Goal: Task Accomplishment & Management: Use online tool/utility

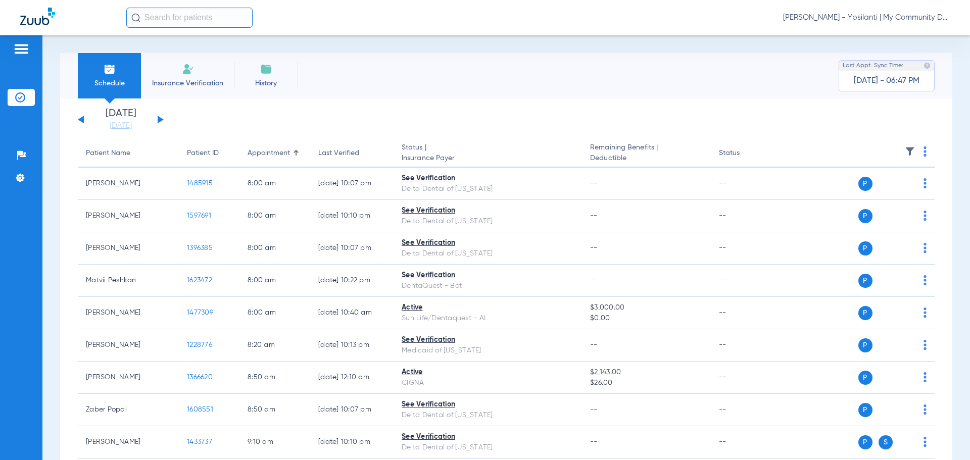
click at [881, 5] on div "[PERSON_NAME] - Ypsilanti | My Community Dental Centers" at bounding box center [485, 17] width 970 height 35
click at [882, 13] on span "[PERSON_NAME] - Ypsilanti | My Community Dental Centers" at bounding box center [866, 18] width 167 height 10
click at [909, 43] on button "Account Selection" at bounding box center [911, 36] width 73 height 20
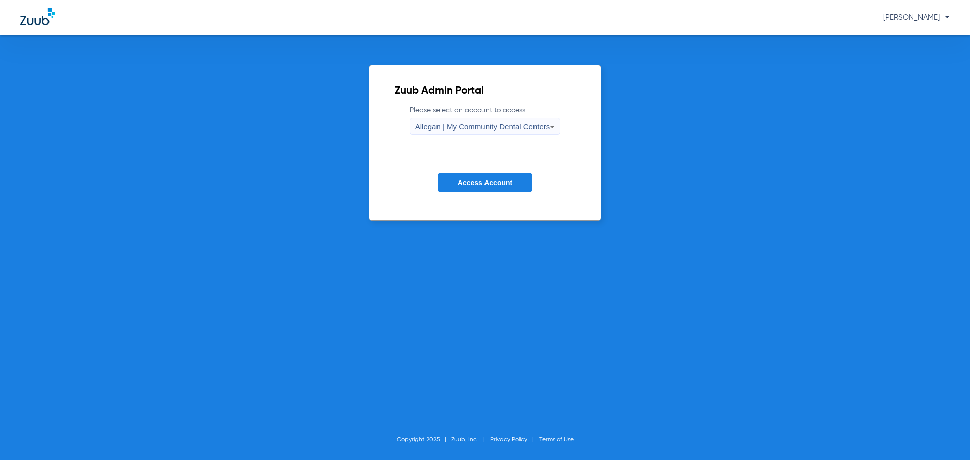
click at [502, 128] on span "Allegan | My Community Dental Centers" at bounding box center [482, 126] width 135 height 9
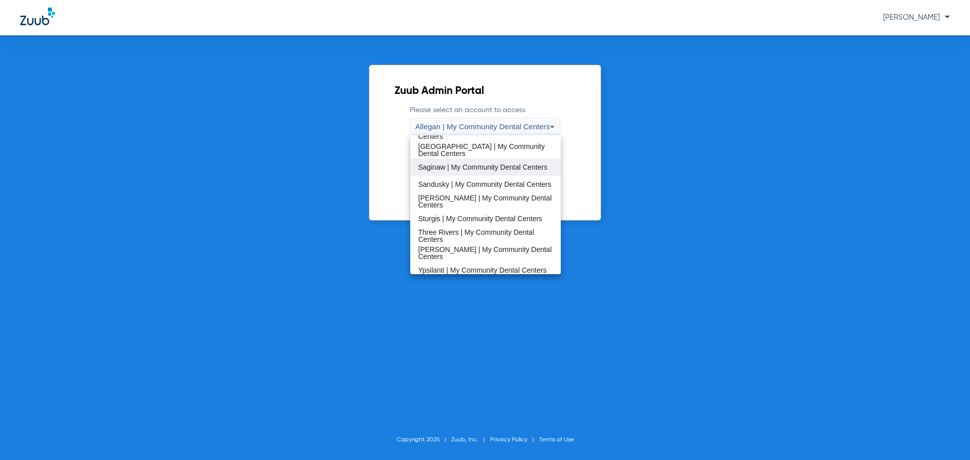
scroll to position [325, 0]
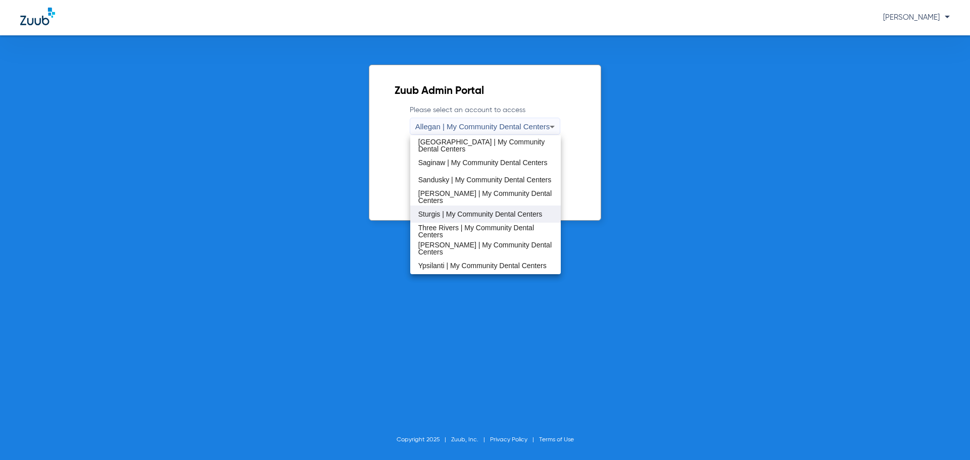
click at [445, 208] on mat-option "Sturgis | My Community Dental Centers" at bounding box center [485, 214] width 151 height 17
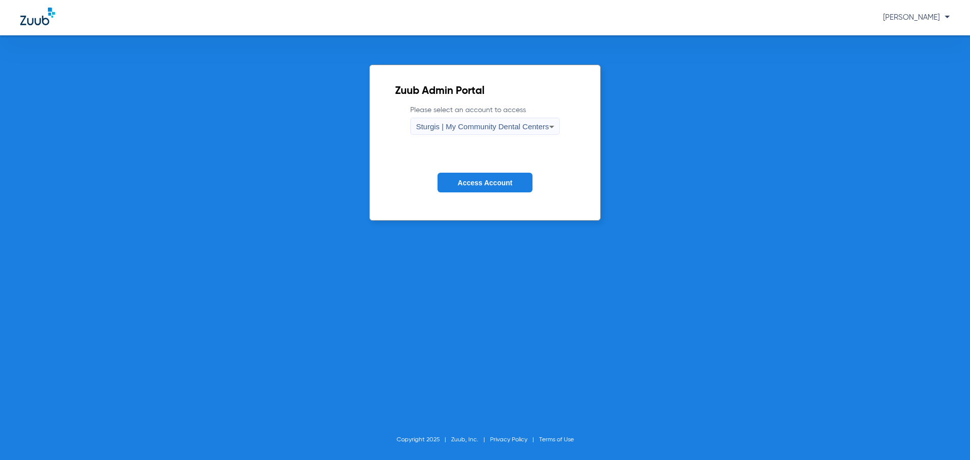
click at [459, 181] on span "Access Account" at bounding box center [485, 183] width 55 height 8
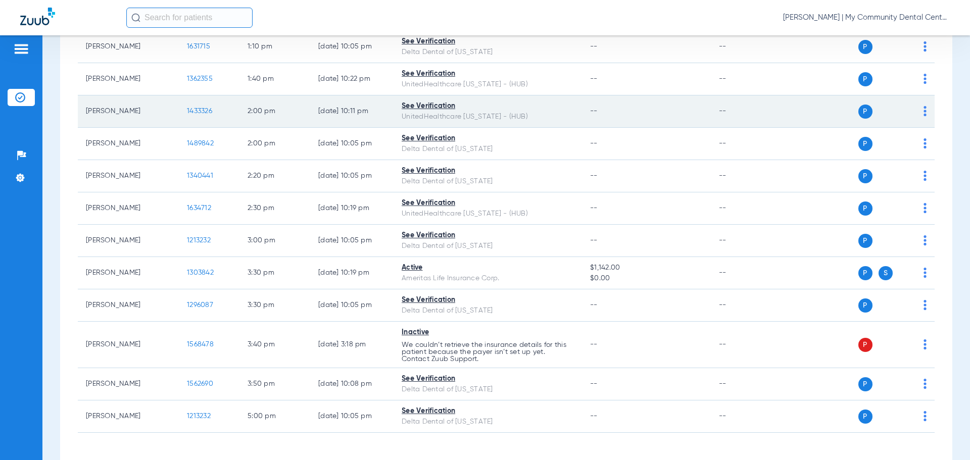
scroll to position [945, 0]
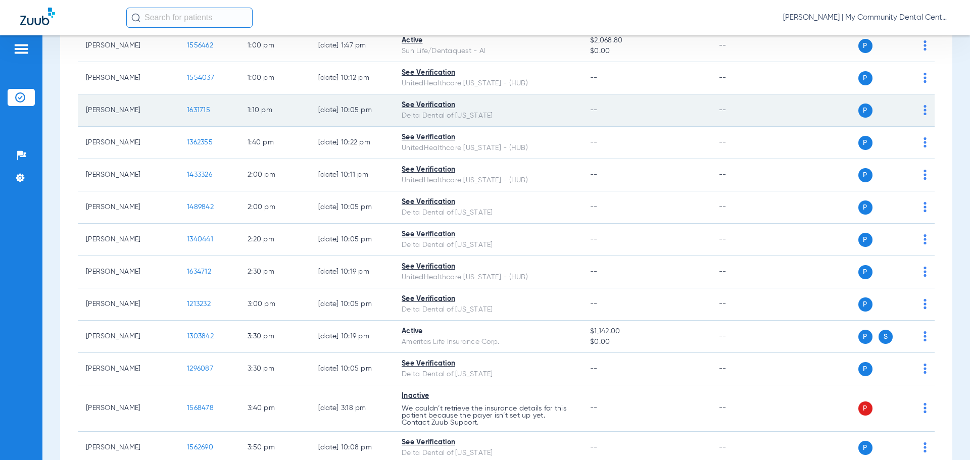
click at [202, 111] on span "1631715" at bounding box center [198, 110] width 23 height 7
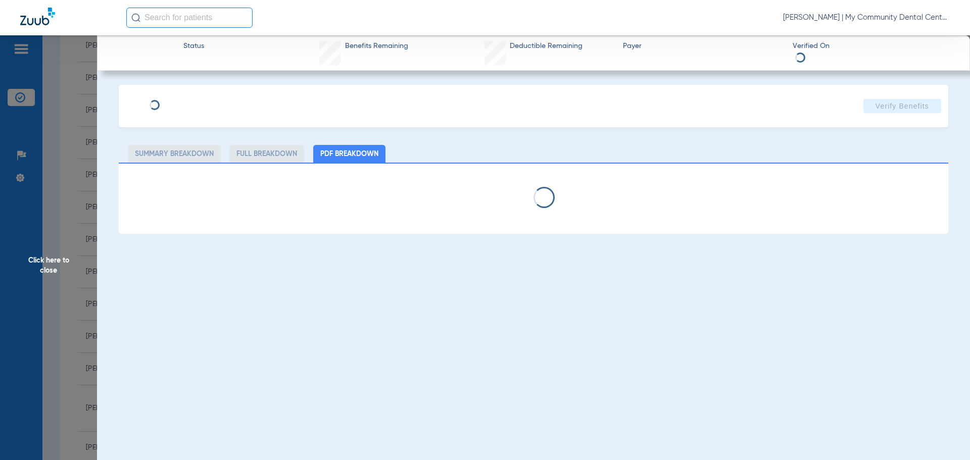
select select "page-width"
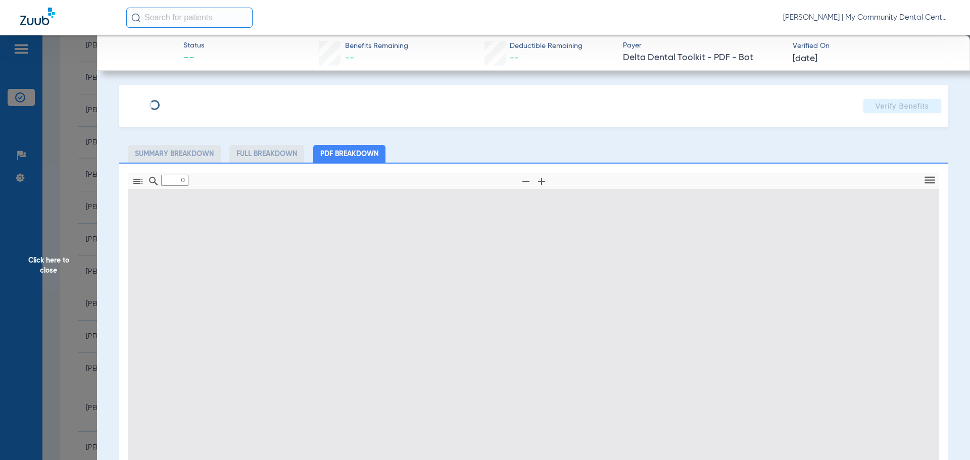
type input "1"
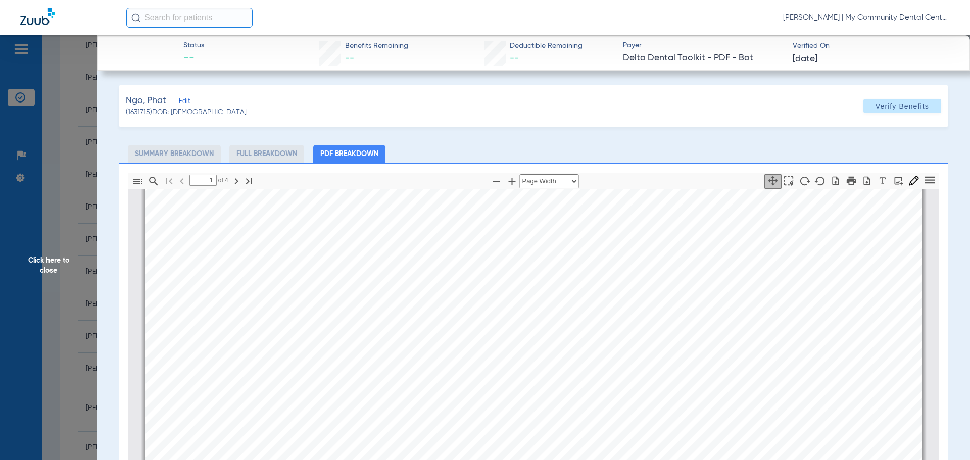
scroll to position [106, 0]
click at [37, 276] on span "Click here to close" at bounding box center [48, 265] width 97 height 460
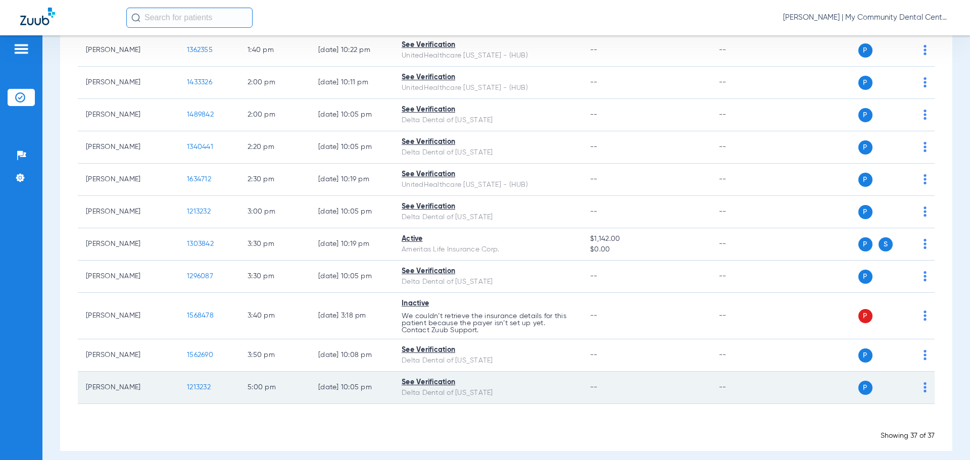
scroll to position [1046, 0]
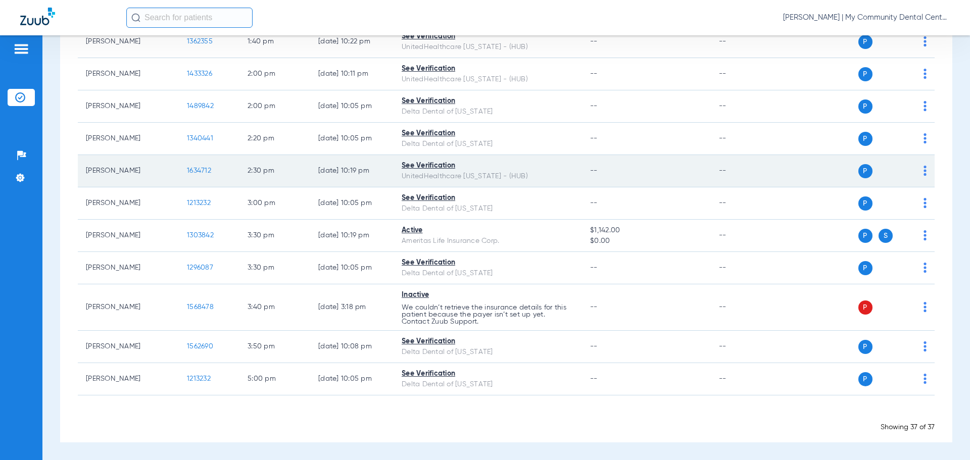
click at [203, 169] on span "1634712" at bounding box center [199, 170] width 24 height 7
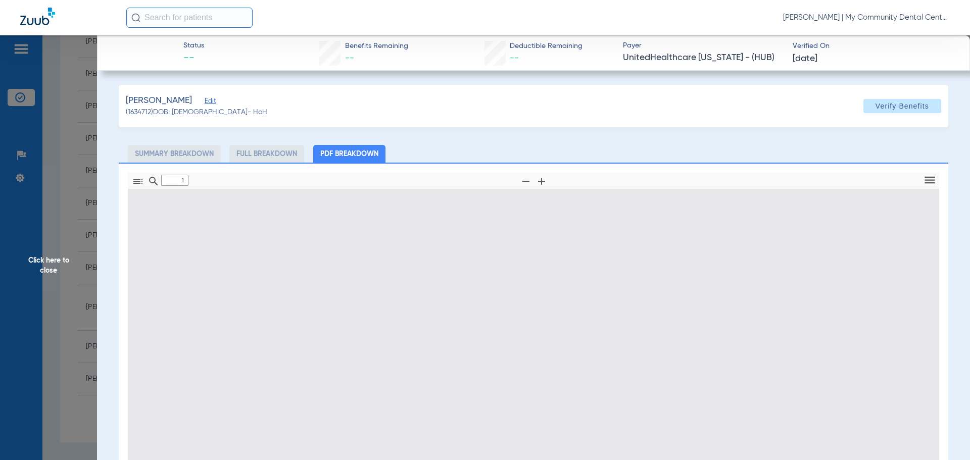
type input "0"
select select "page-width"
type input "1"
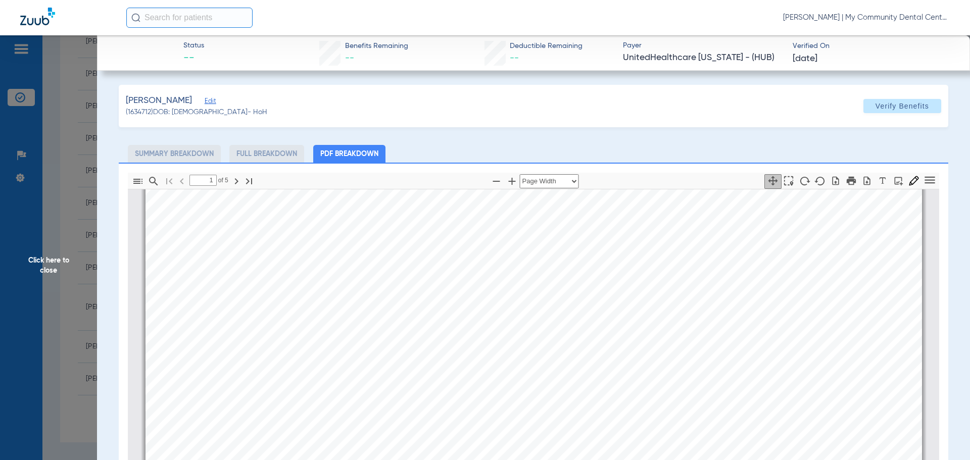
scroll to position [157, 0]
click at [30, 266] on span "Click here to close" at bounding box center [48, 265] width 97 height 460
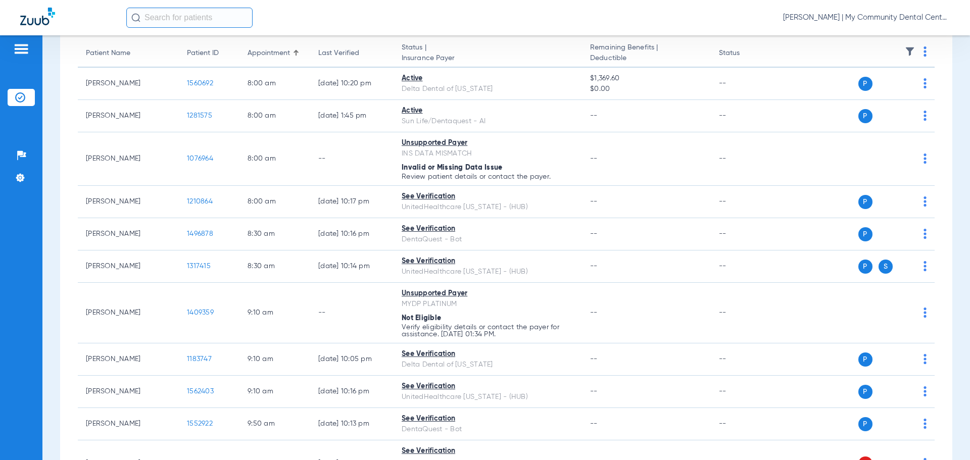
scroll to position [0, 0]
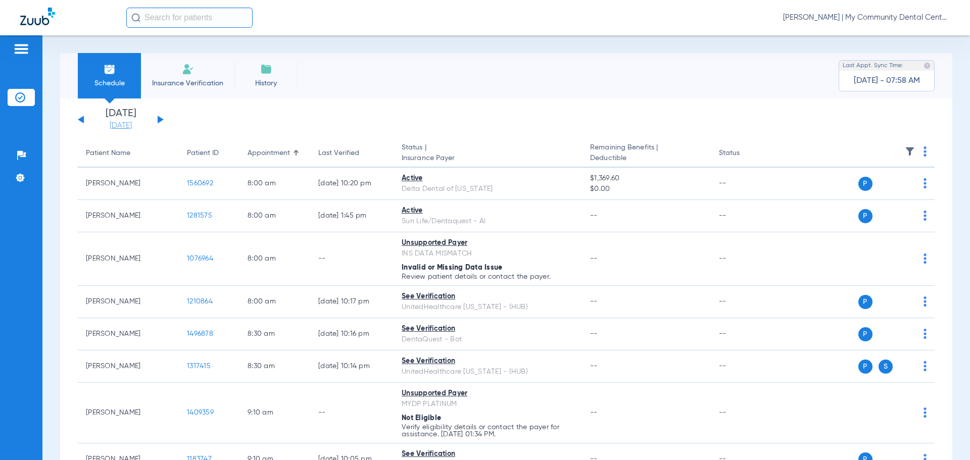
click at [125, 124] on link "[DATE]" at bounding box center [120, 126] width 61 height 10
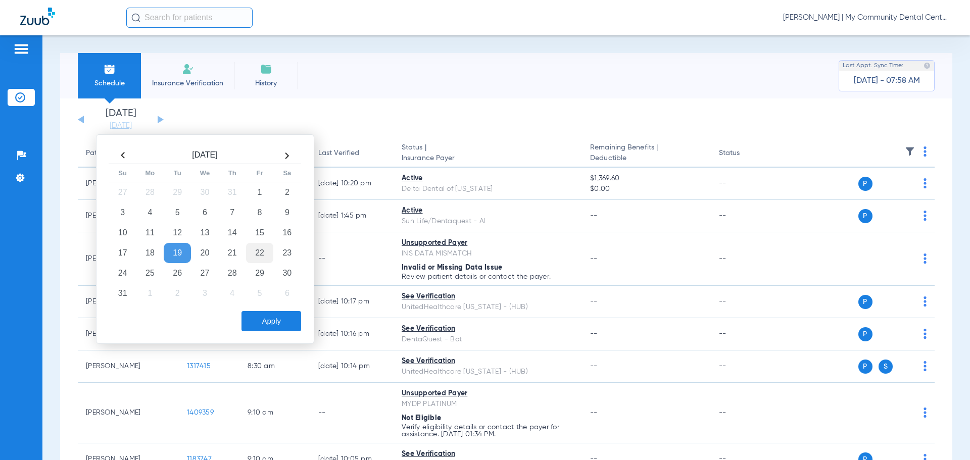
click at [254, 250] on td "22" at bounding box center [259, 253] width 27 height 20
click at [272, 319] on button "Apply" at bounding box center [271, 321] width 60 height 20
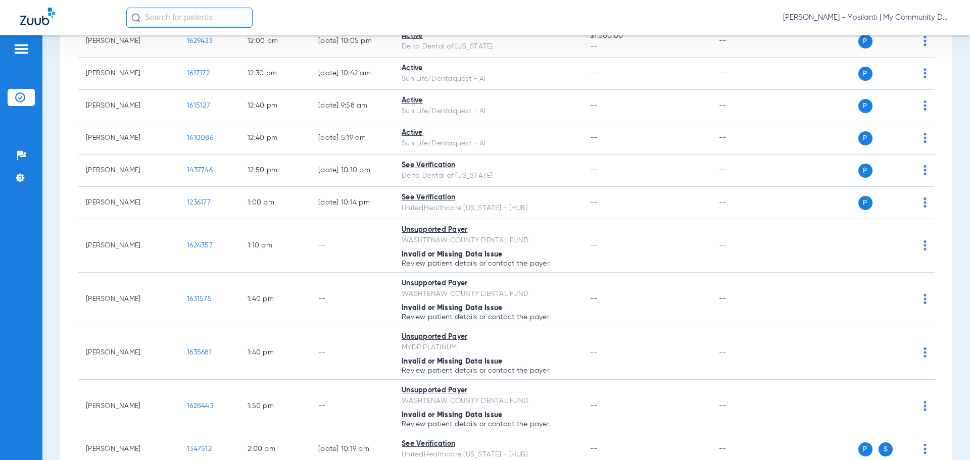
scroll to position [835, 0]
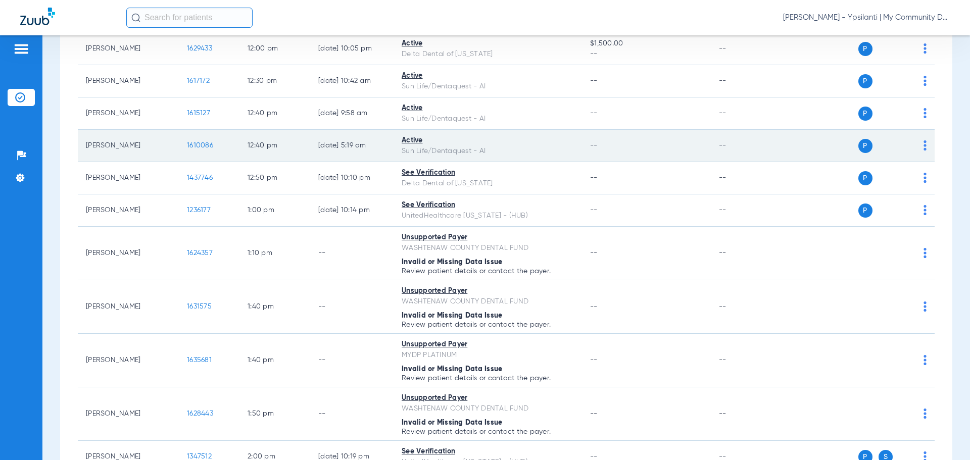
click at [205, 144] on span "1610086" at bounding box center [200, 145] width 26 height 7
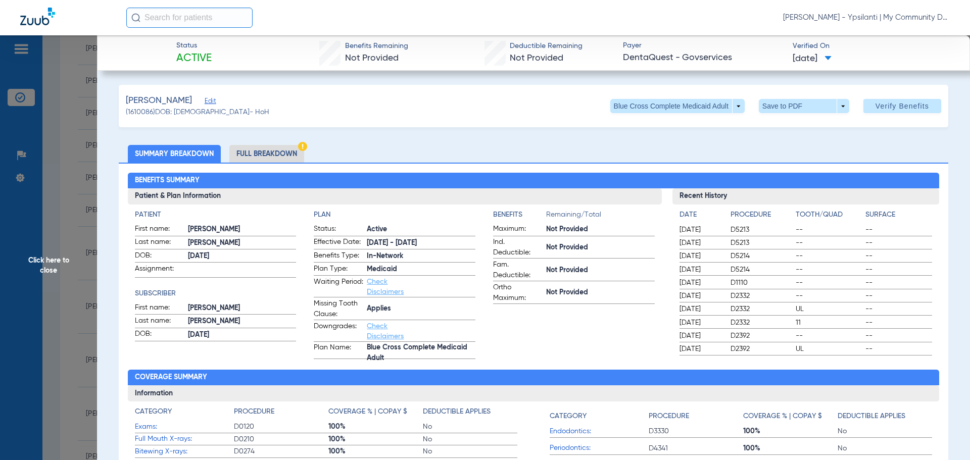
drag, startPoint x: 44, startPoint y: 271, endPoint x: 53, endPoint y: 241, distance: 30.9
click at [44, 272] on span "Click here to close" at bounding box center [48, 265] width 97 height 460
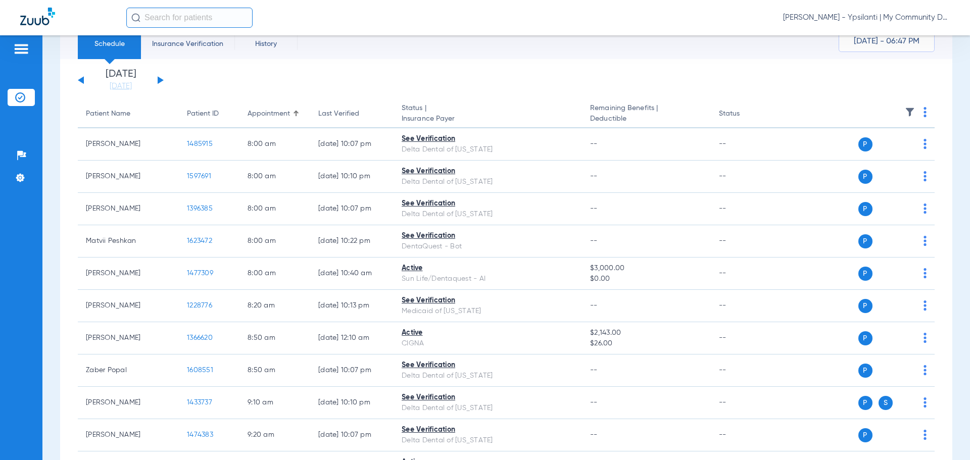
scroll to position [0, 0]
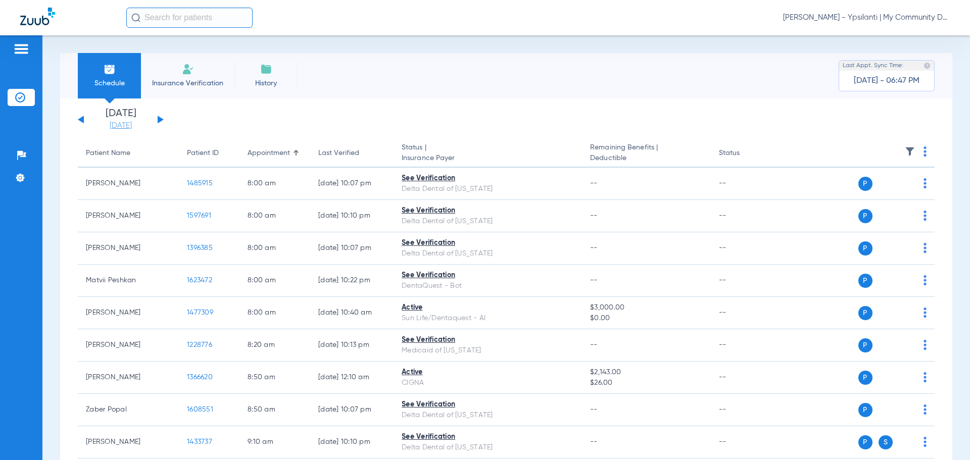
click at [123, 123] on link "[DATE]" at bounding box center [120, 126] width 61 height 10
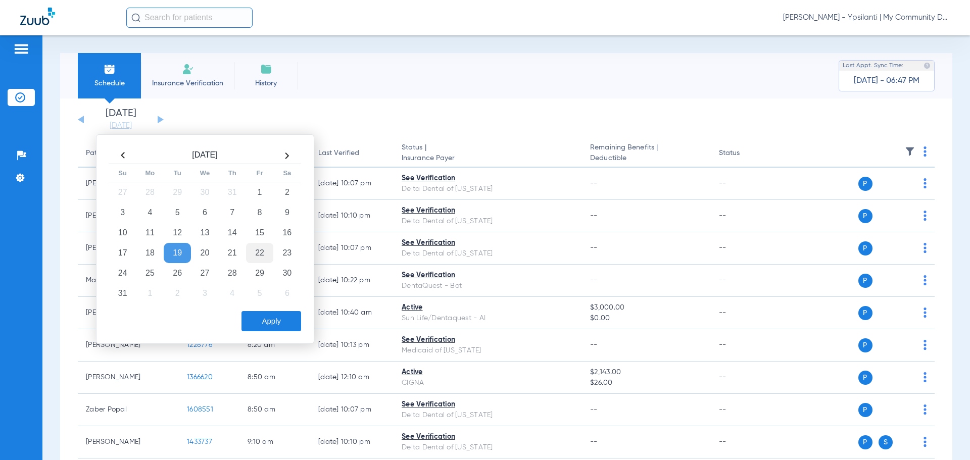
click at [272, 255] on td "22" at bounding box center [259, 253] width 27 height 20
click at [274, 315] on button "Apply" at bounding box center [271, 321] width 60 height 20
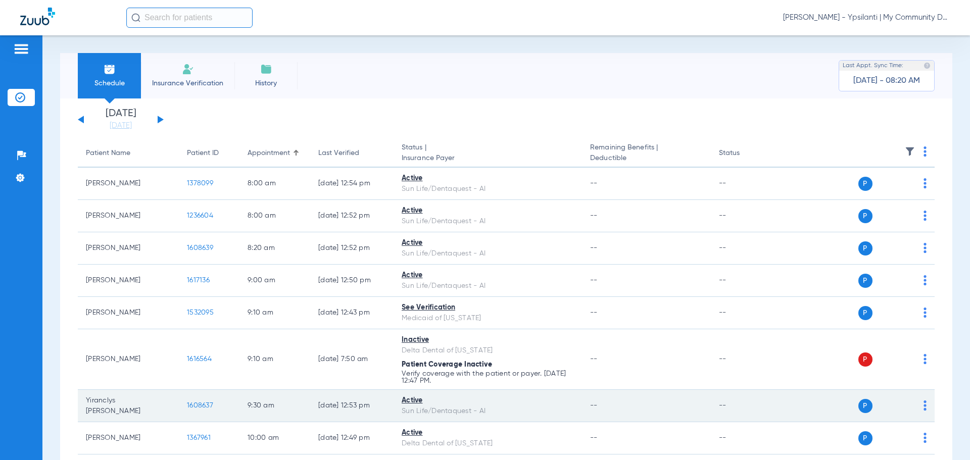
click at [206, 406] on span "1608637" at bounding box center [200, 405] width 26 height 7
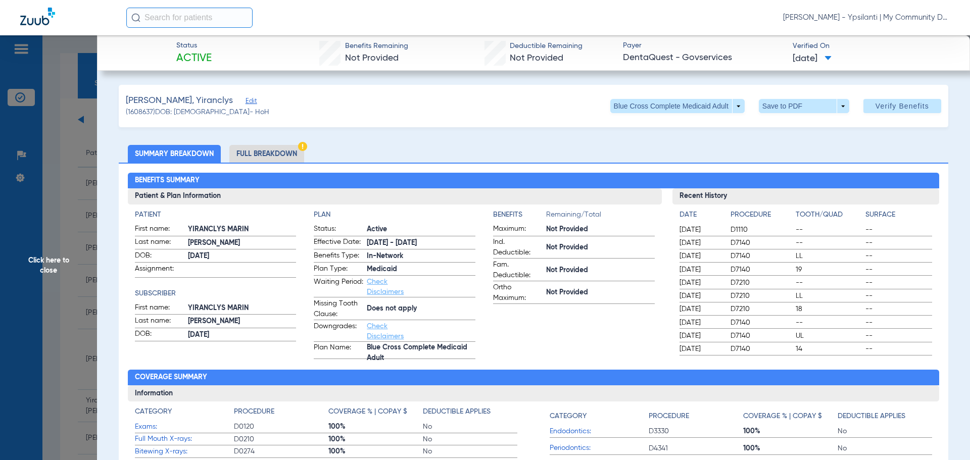
click at [258, 154] on li "Full Breakdown" at bounding box center [266, 154] width 75 height 18
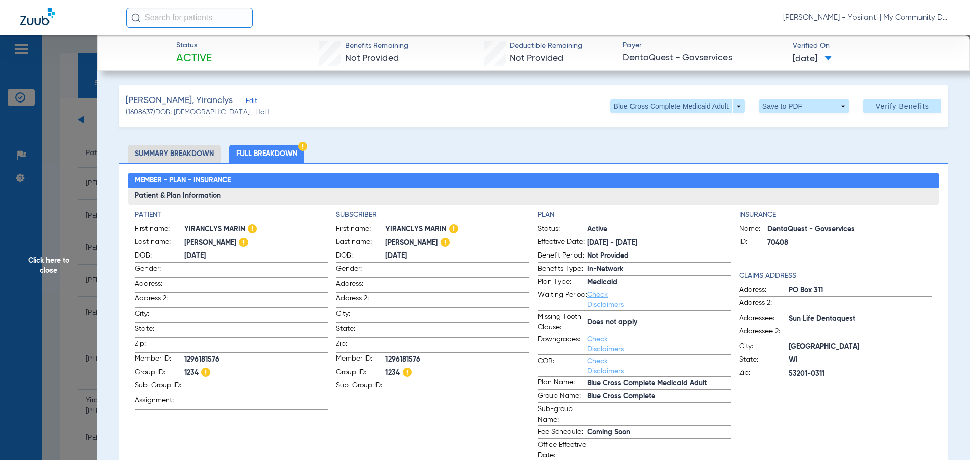
click at [164, 158] on li "Summary Breakdown" at bounding box center [174, 154] width 93 height 18
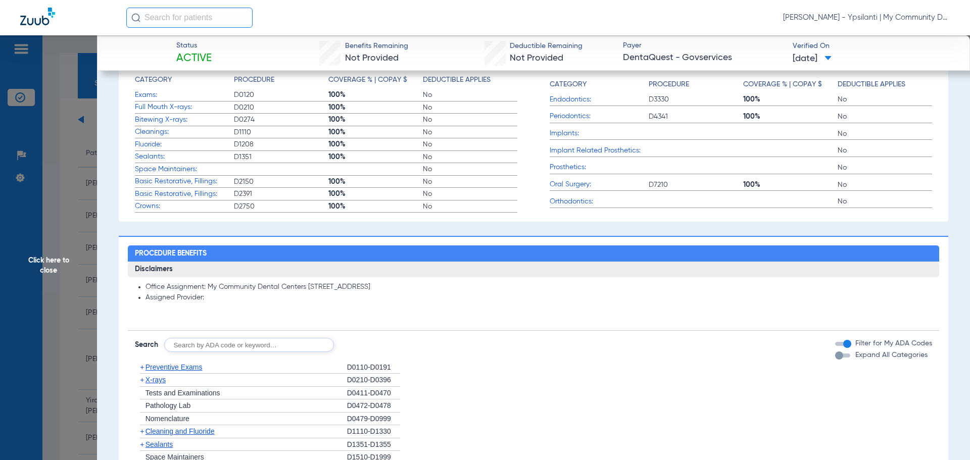
scroll to position [404, 0]
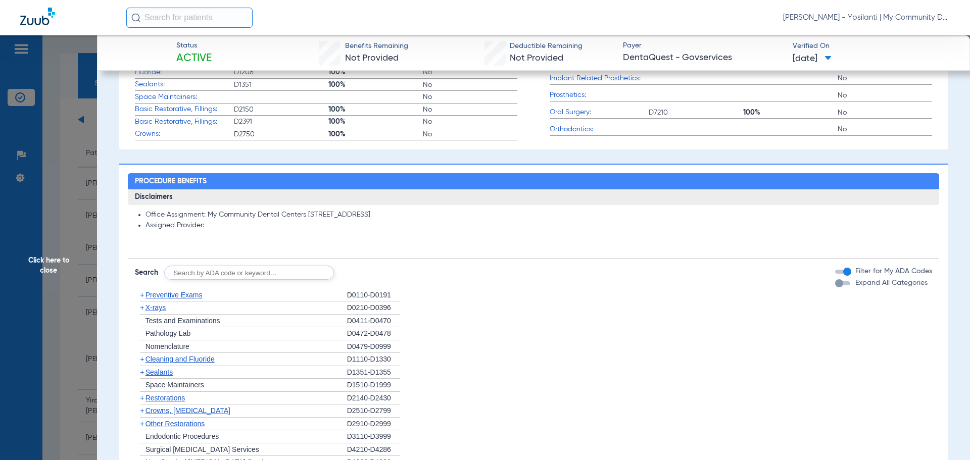
click at [167, 293] on span "Preventive Exams" at bounding box center [173, 295] width 57 height 8
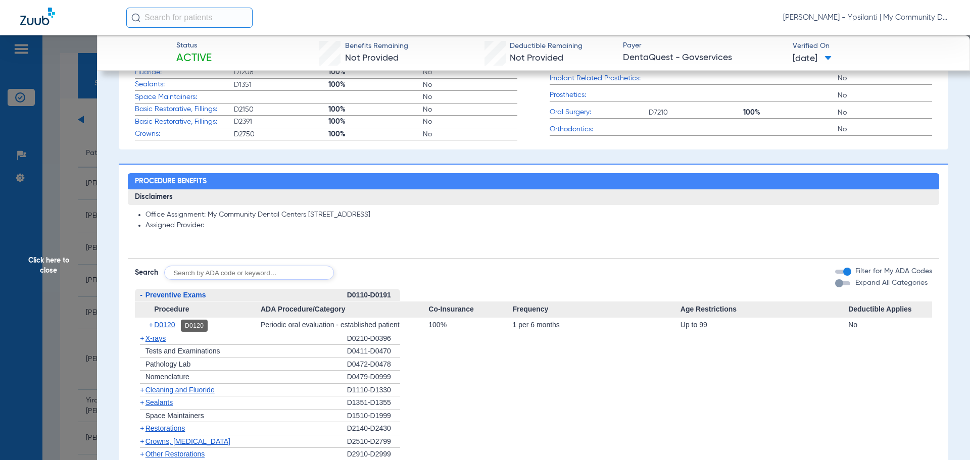
click at [169, 325] on span "D0120" at bounding box center [164, 325] width 21 height 8
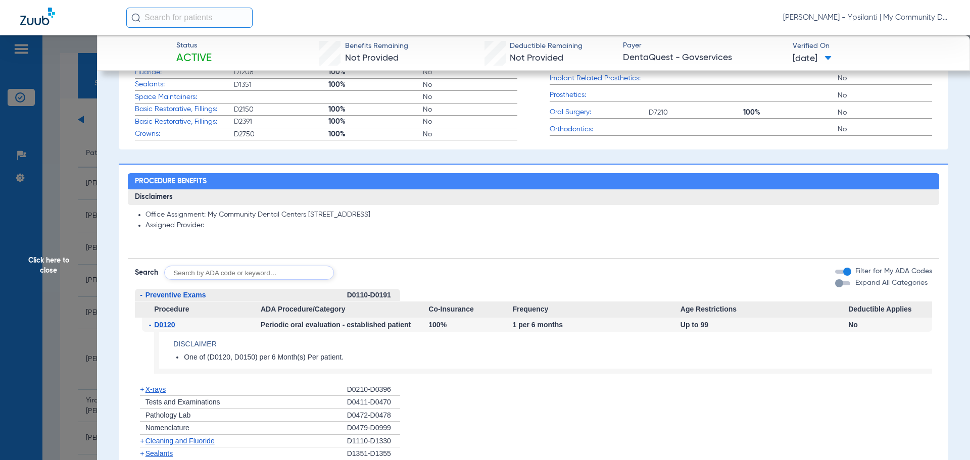
click at [169, 325] on span "D0120" at bounding box center [164, 325] width 21 height 8
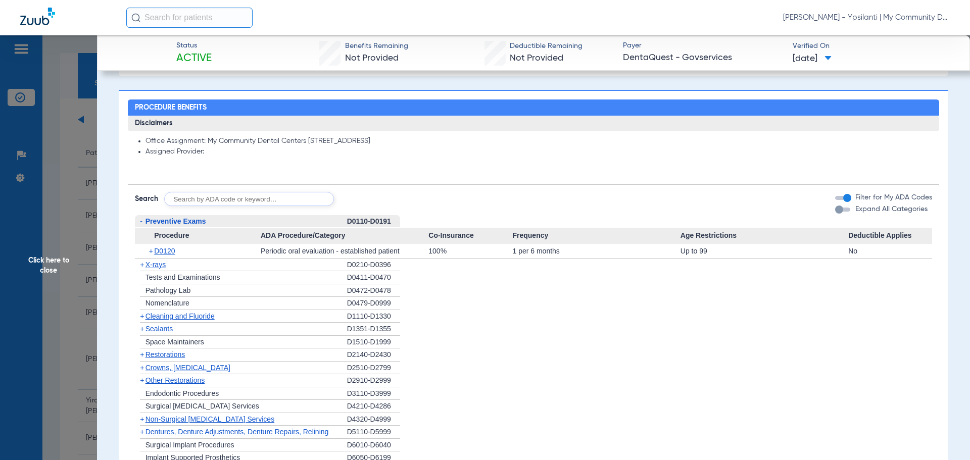
scroll to position [606, 0]
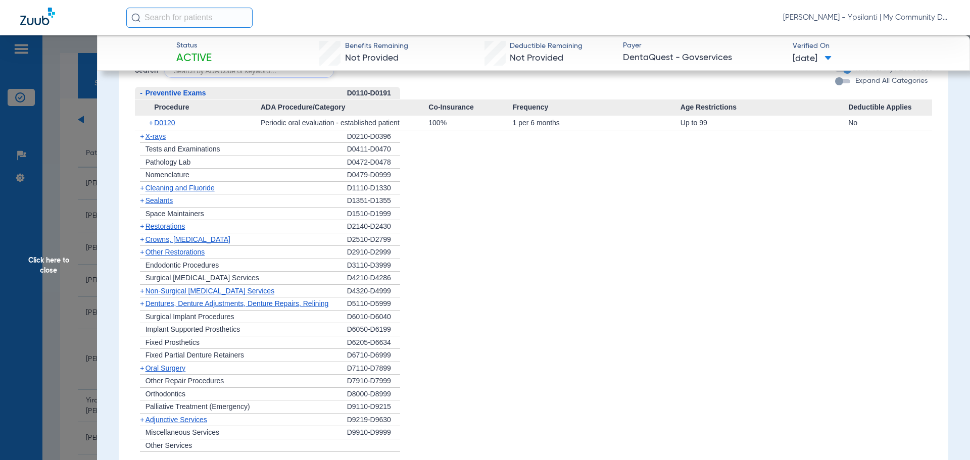
click at [160, 135] on span "X-rays" at bounding box center [155, 136] width 20 height 8
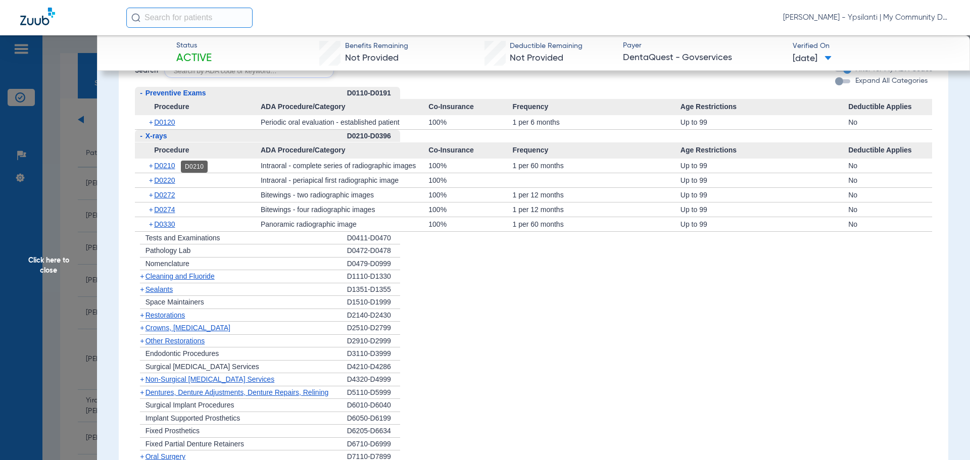
click at [175, 169] on span "D0210" at bounding box center [164, 166] width 21 height 8
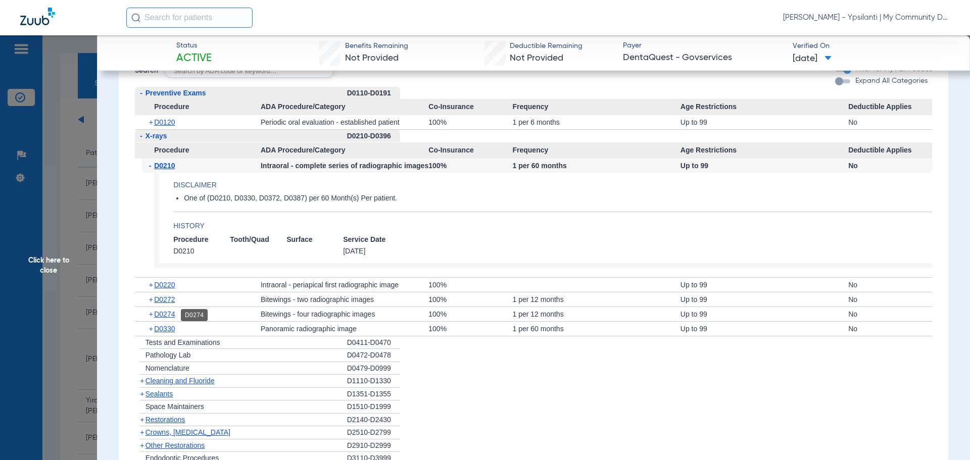
click at [175, 312] on span "D0274" at bounding box center [164, 314] width 21 height 8
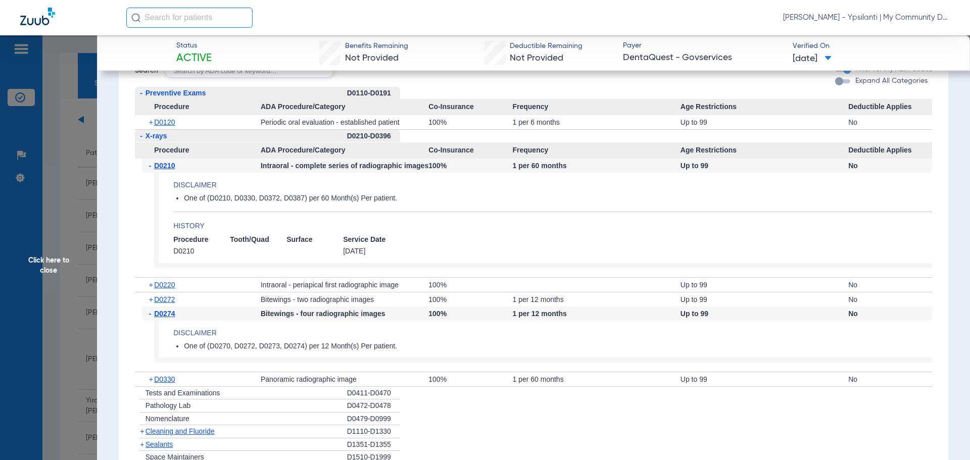
click at [55, 248] on span "Click here to close" at bounding box center [48, 265] width 97 height 460
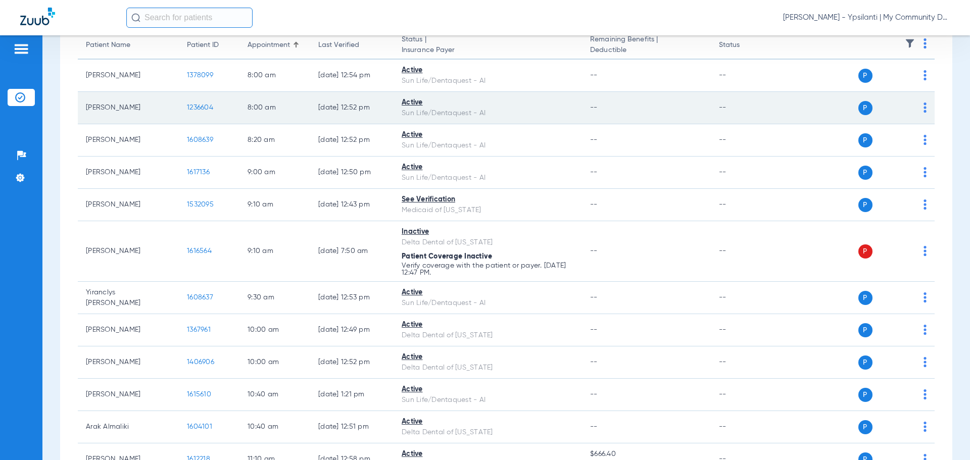
scroll to position [0, 0]
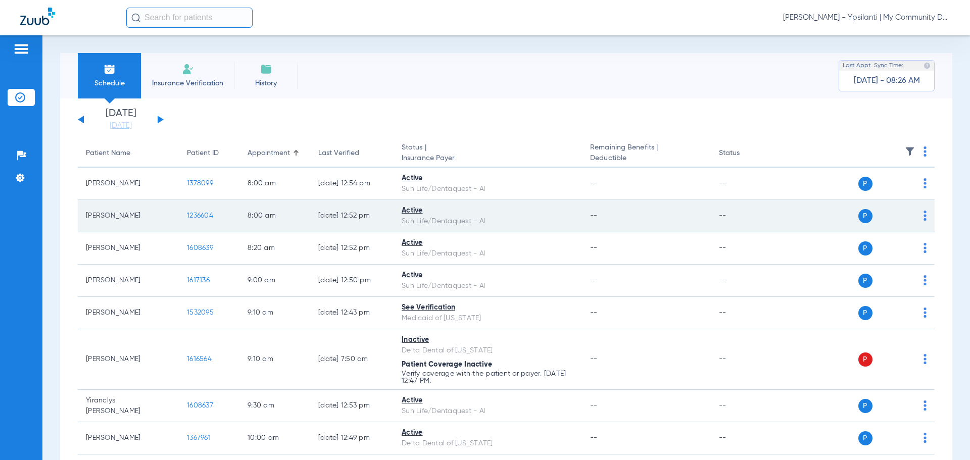
click at [195, 217] on span "1236604" at bounding box center [200, 215] width 26 height 7
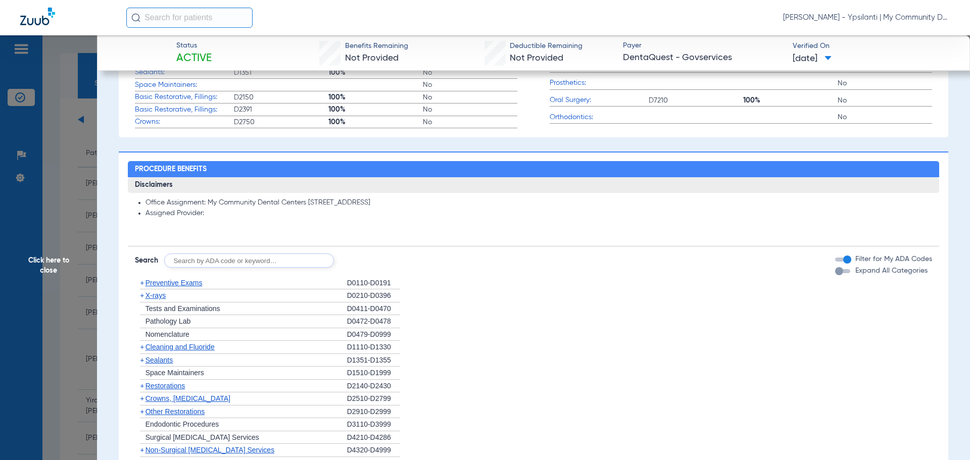
scroll to position [455, 0]
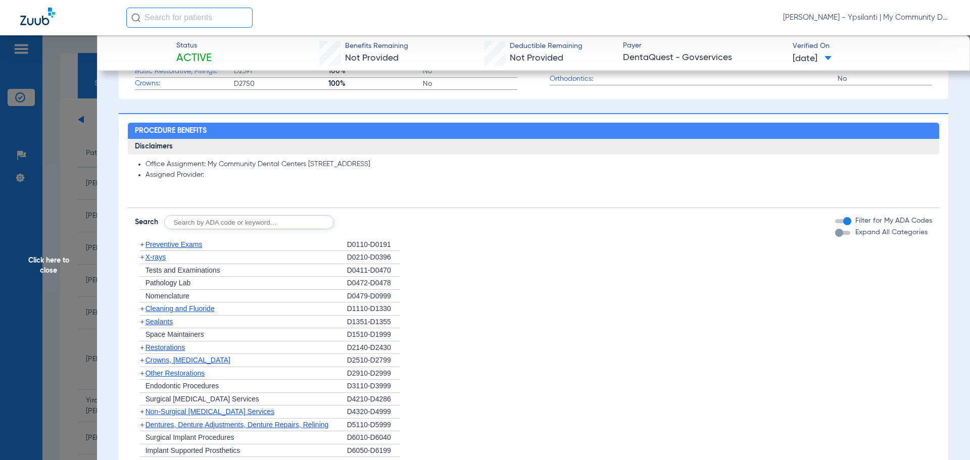
click at [161, 246] on span "Preventive Exams" at bounding box center [173, 244] width 57 height 8
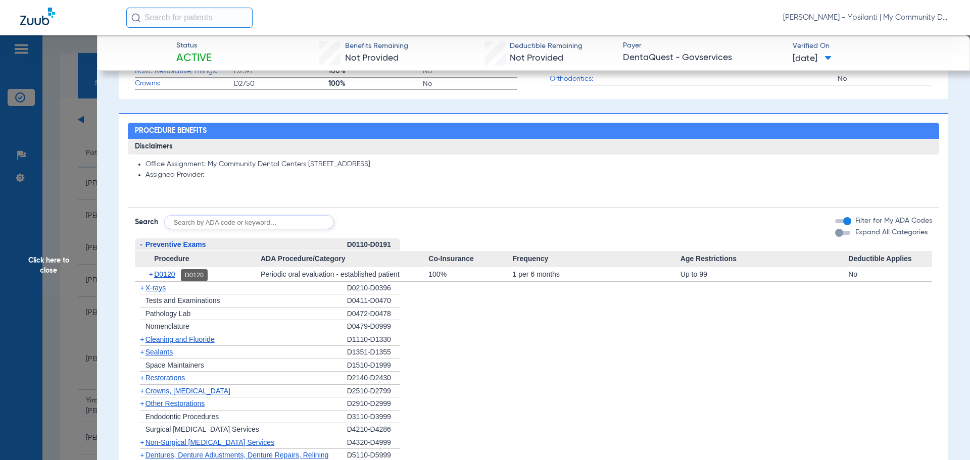
click at [163, 272] on span "D0120" at bounding box center [164, 274] width 21 height 8
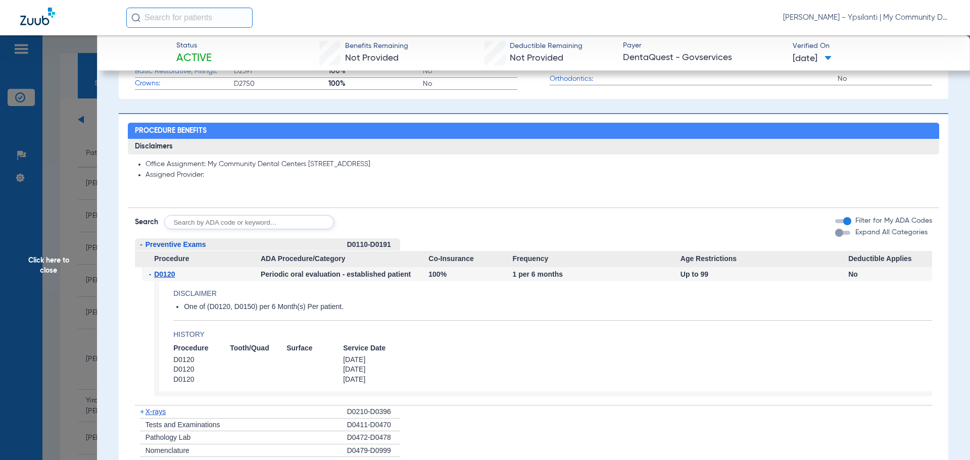
click at [59, 251] on span "Click here to close" at bounding box center [48, 265] width 97 height 460
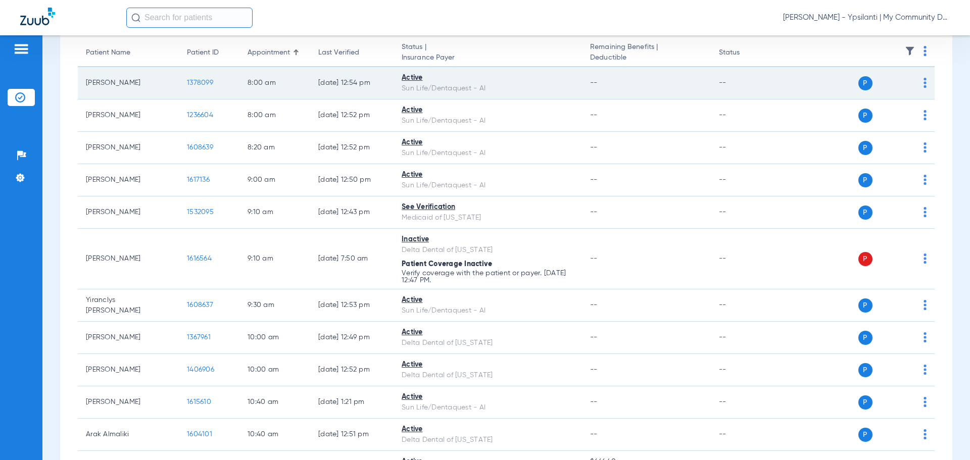
scroll to position [101, 0]
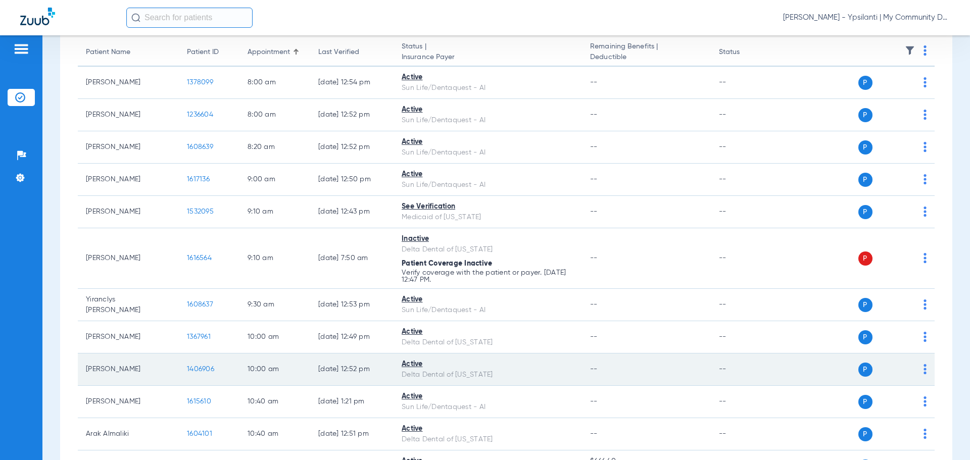
click at [213, 367] on span "1406906" at bounding box center [200, 369] width 27 height 7
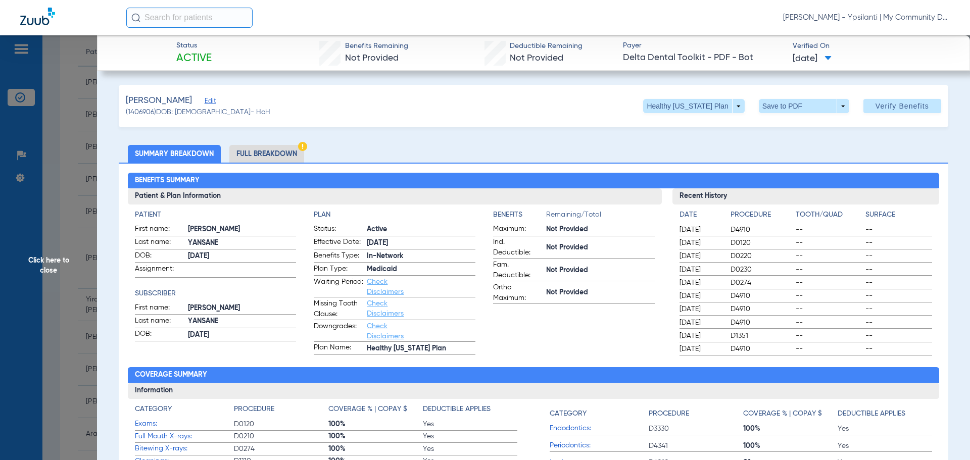
click at [35, 271] on span "Click here to close" at bounding box center [48, 265] width 97 height 460
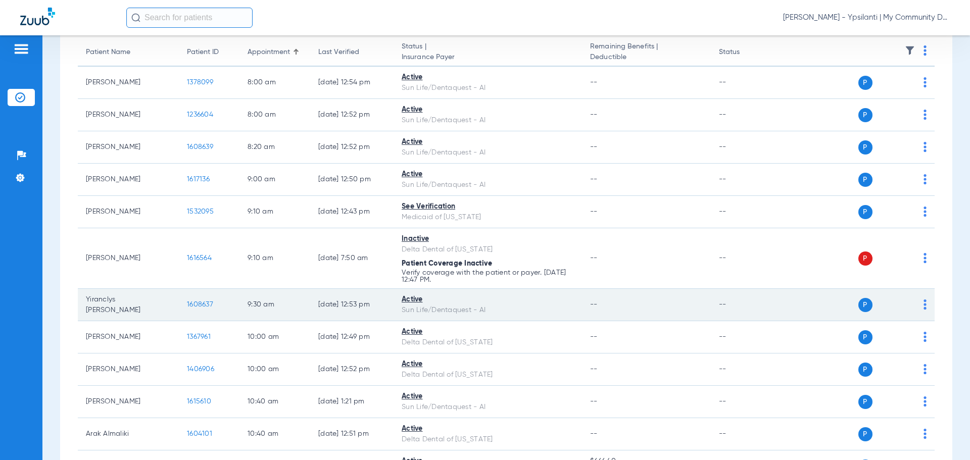
scroll to position [404, 0]
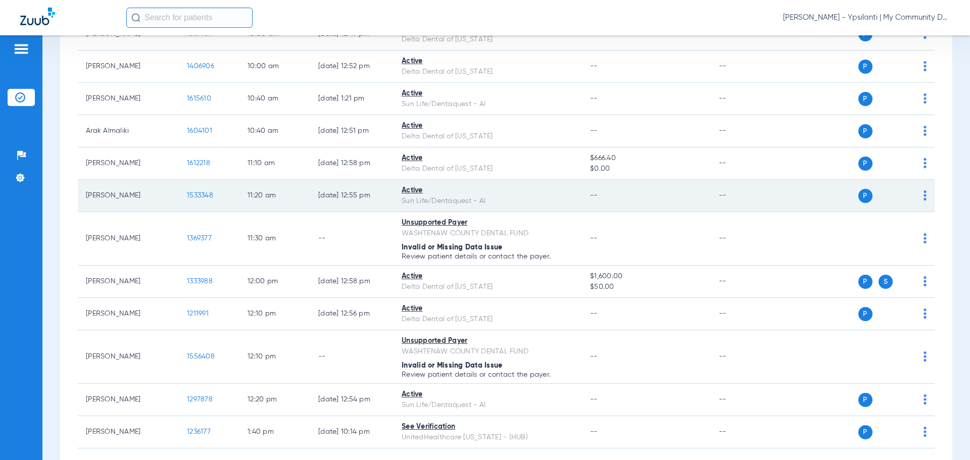
click at [194, 194] on span "1533348" at bounding box center [200, 195] width 26 height 7
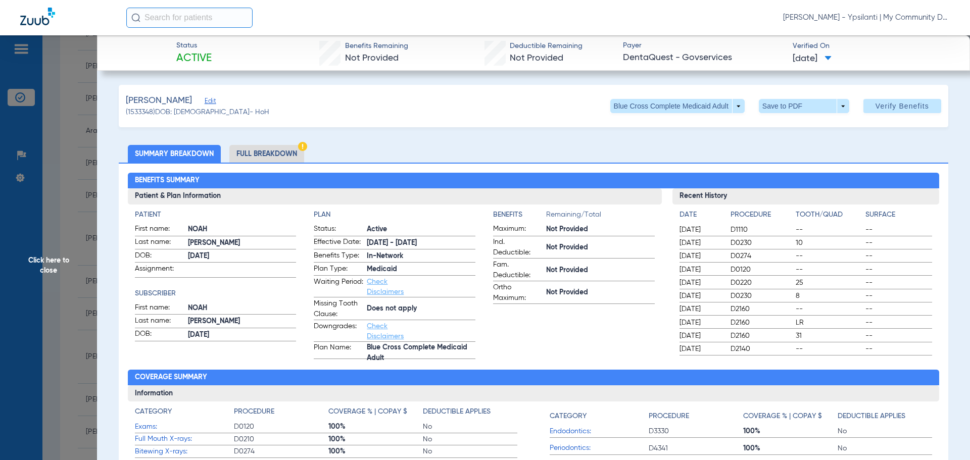
click at [28, 276] on span "Click here to close" at bounding box center [48, 265] width 97 height 460
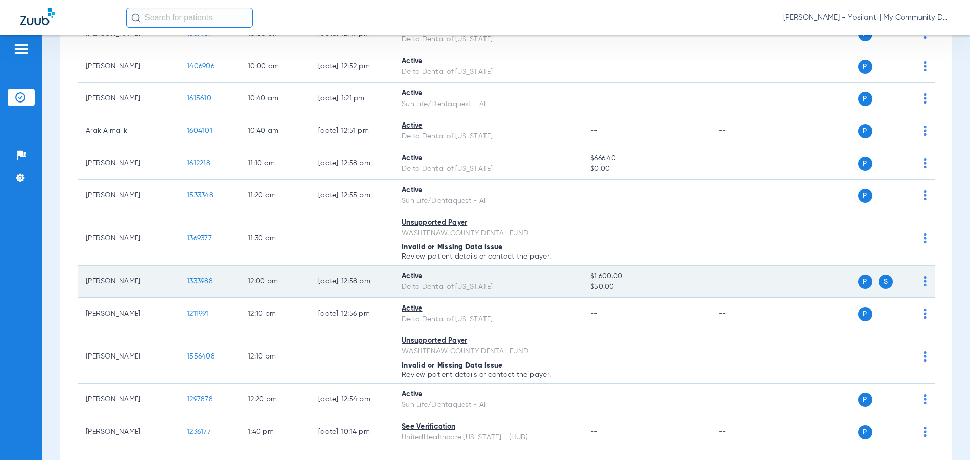
click at [203, 281] on span "1333988" at bounding box center [200, 281] width 26 height 7
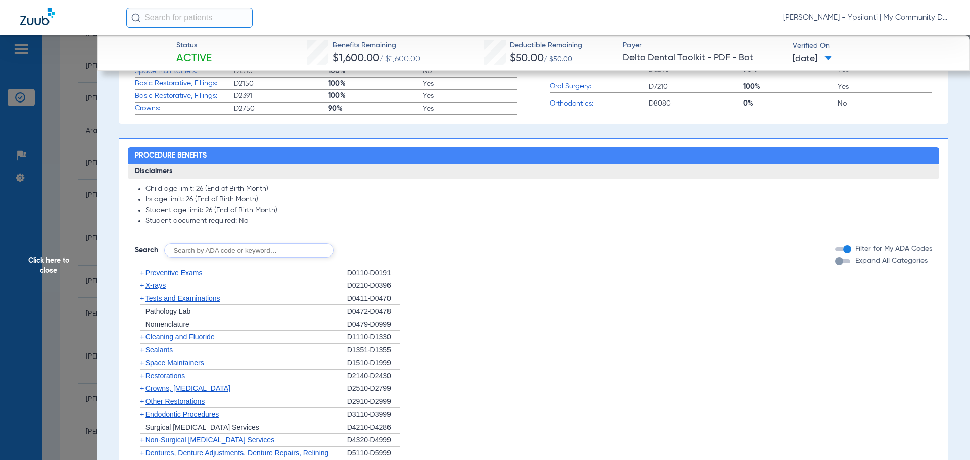
scroll to position [455, 0]
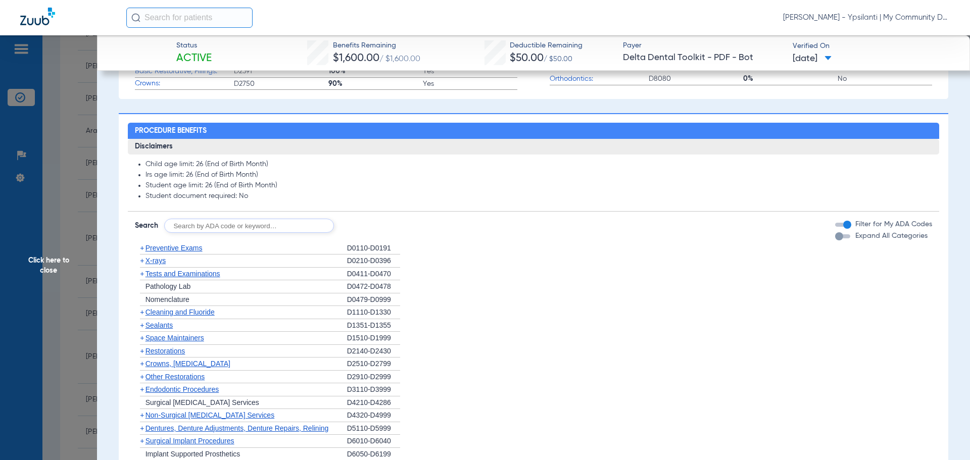
click at [160, 260] on span "X-rays" at bounding box center [155, 261] width 20 height 8
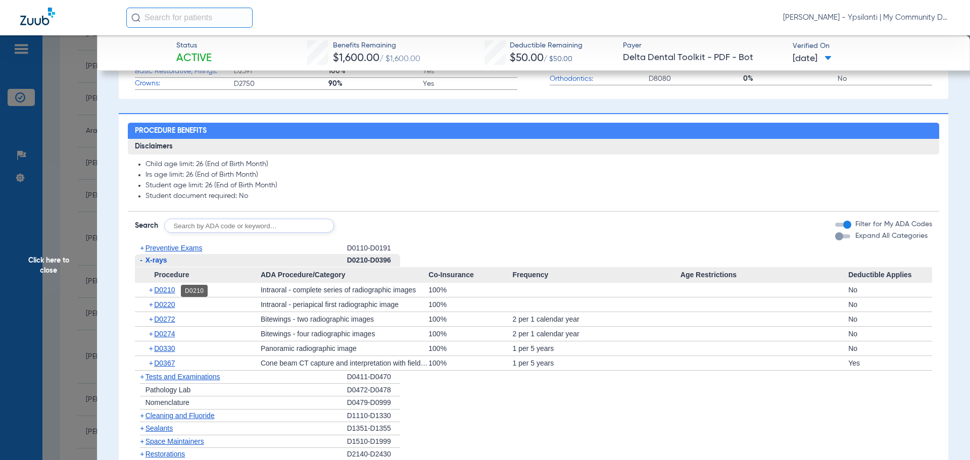
click at [166, 292] on span "D0210" at bounding box center [164, 290] width 21 height 8
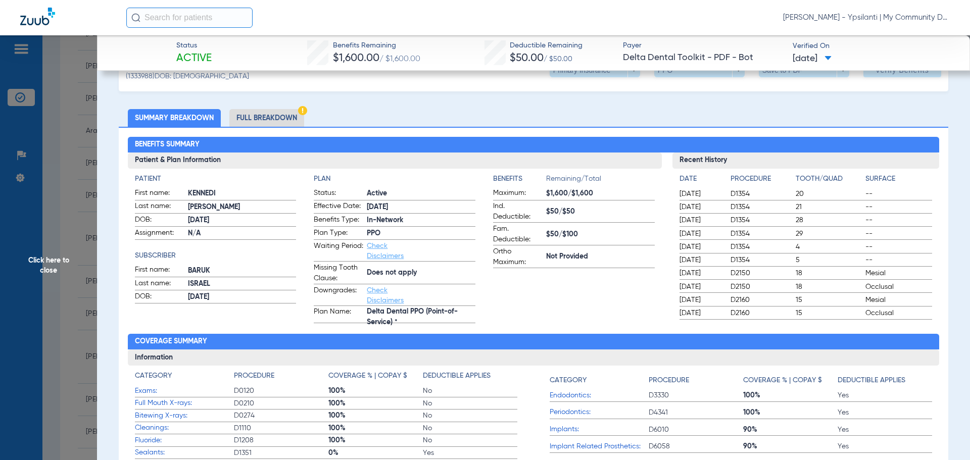
scroll to position [0, 0]
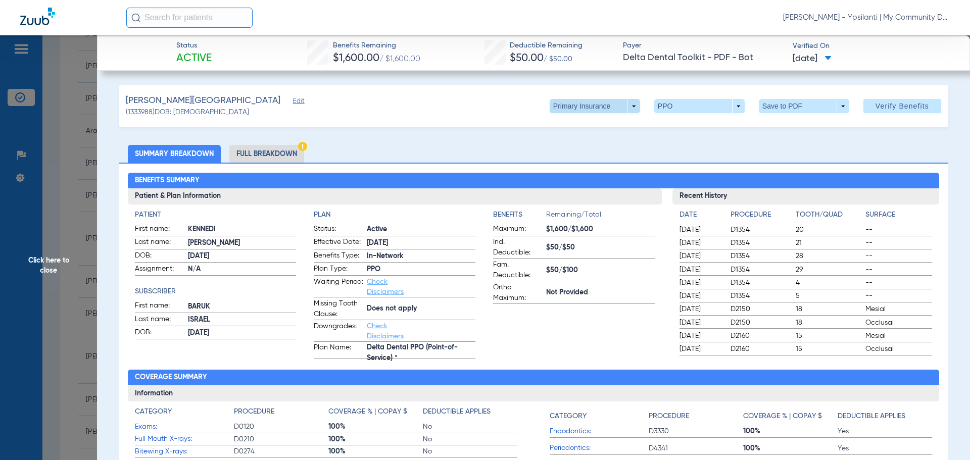
click at [582, 110] on span at bounding box center [594, 106] width 24 height 24
click at [580, 149] on span "Secondary Insurance" at bounding box center [583, 146] width 67 height 7
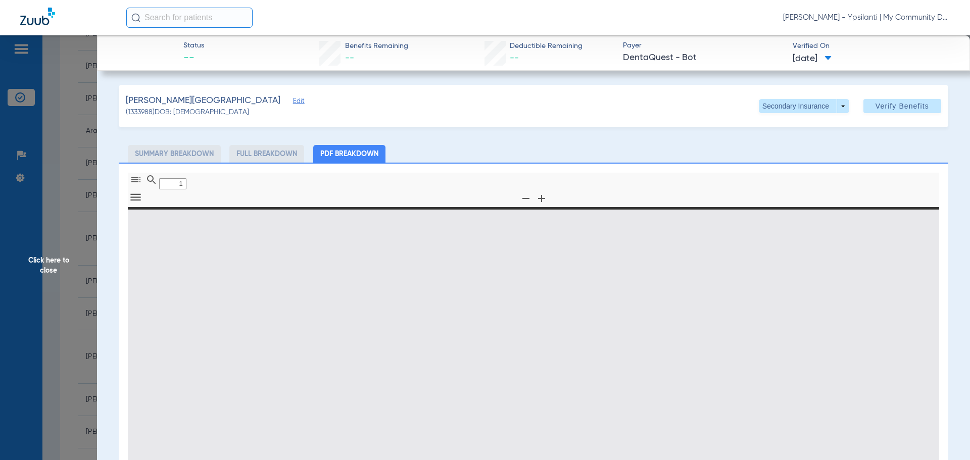
type input "0"
select select "page-width"
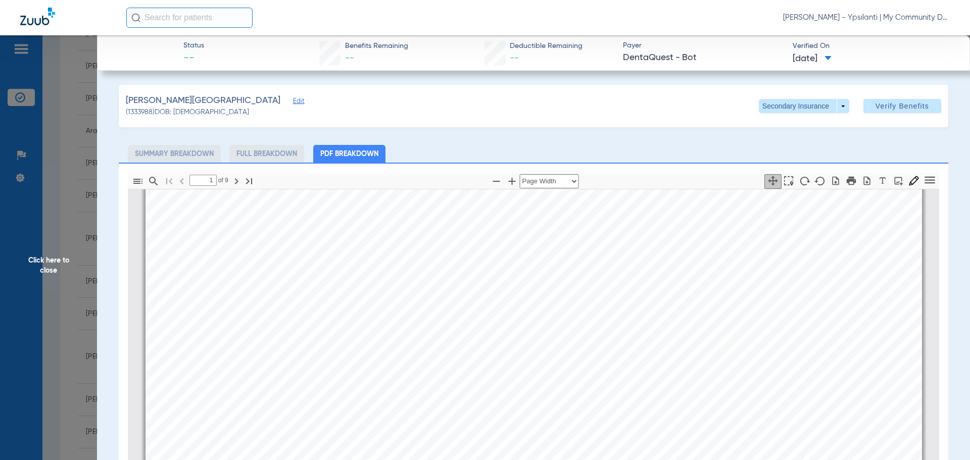
scroll to position [146, 0]
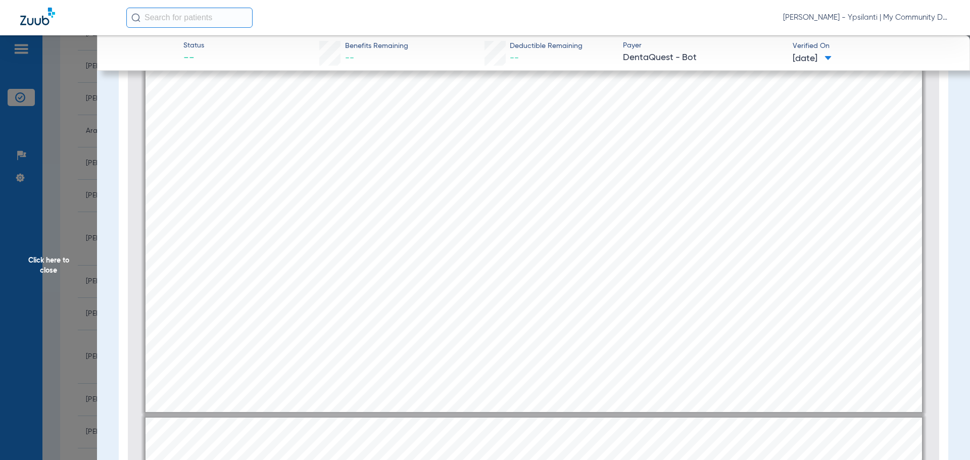
type input "2"
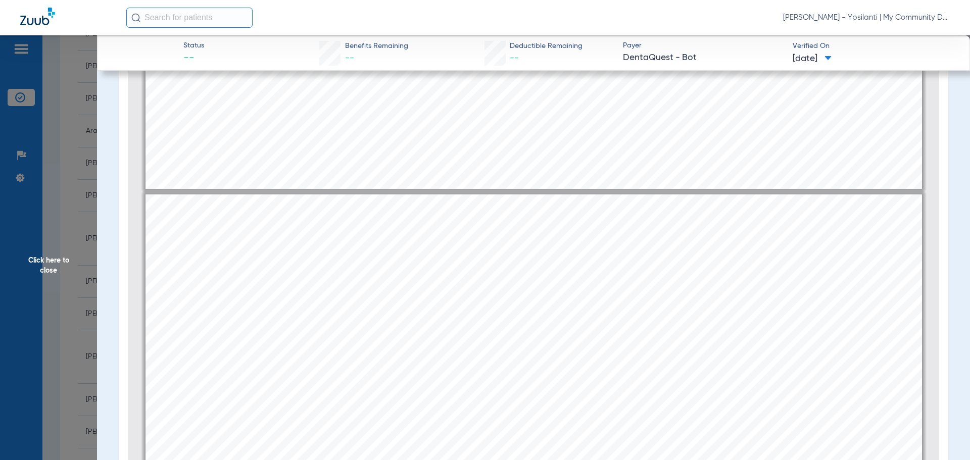
click at [858, 322] on div "Service History  Print Service Date  Procedure Code  Procedure Code Descript…" at bounding box center [533, 468] width 776 height 549
drag, startPoint x: 53, startPoint y: 271, endPoint x: 73, endPoint y: 262, distance: 22.2
click at [52, 271] on span "Click here to close" at bounding box center [48, 265] width 97 height 460
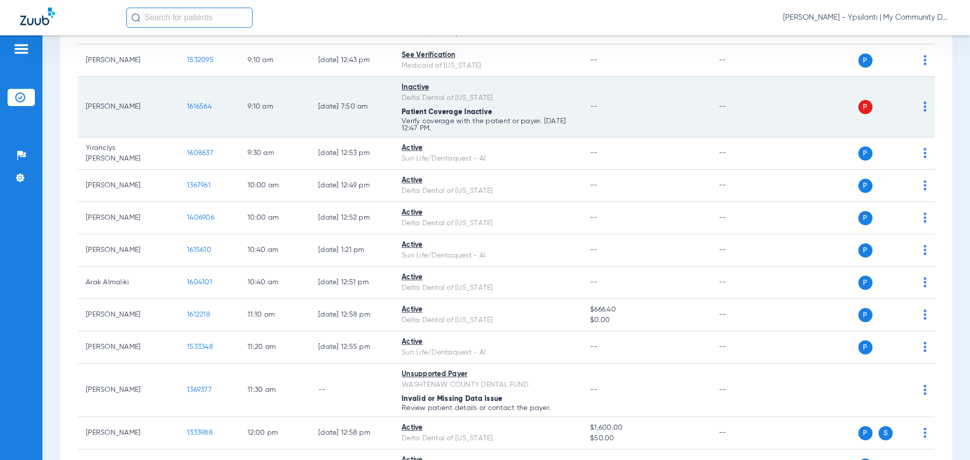
scroll to position [152, 0]
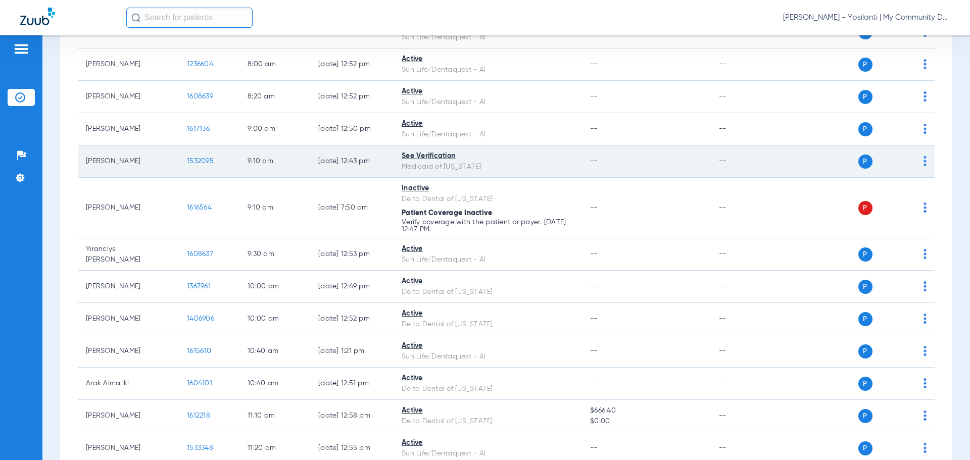
click at [197, 158] on span "1532095" at bounding box center [200, 161] width 27 height 7
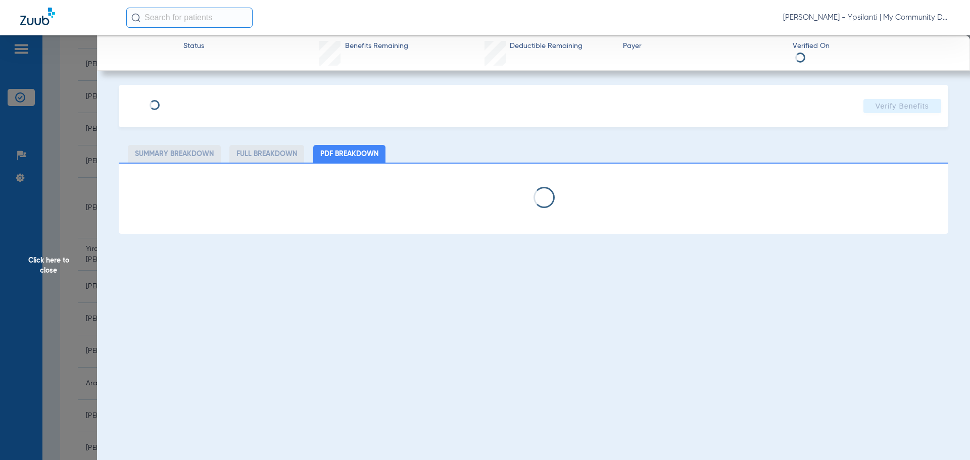
select select "page-width"
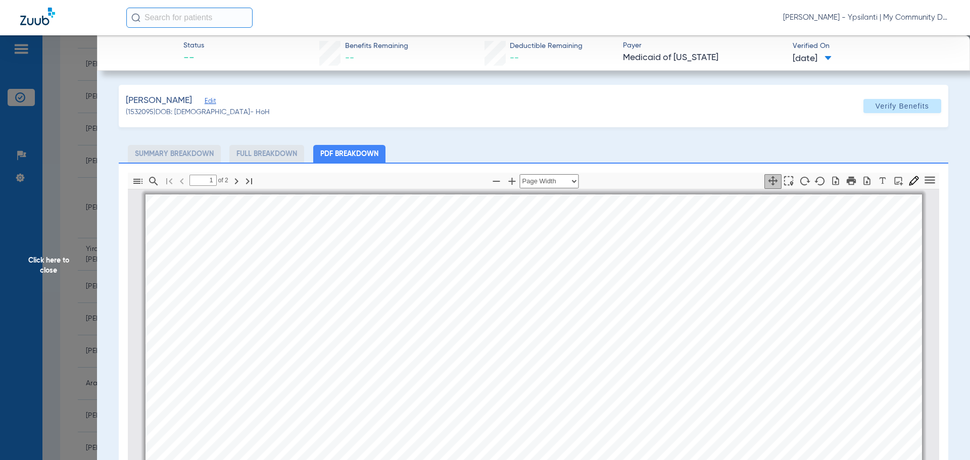
scroll to position [5, 0]
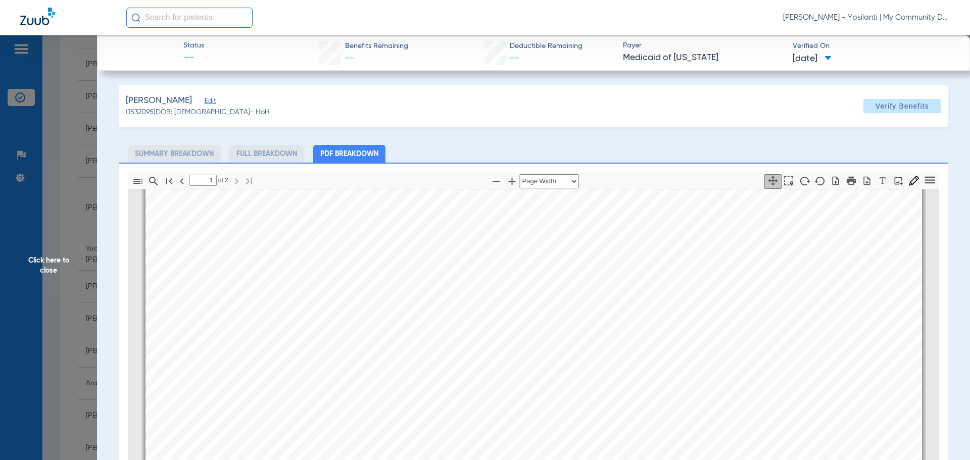
type input "2"
click at [46, 267] on span "Click here to close" at bounding box center [48, 265] width 97 height 460
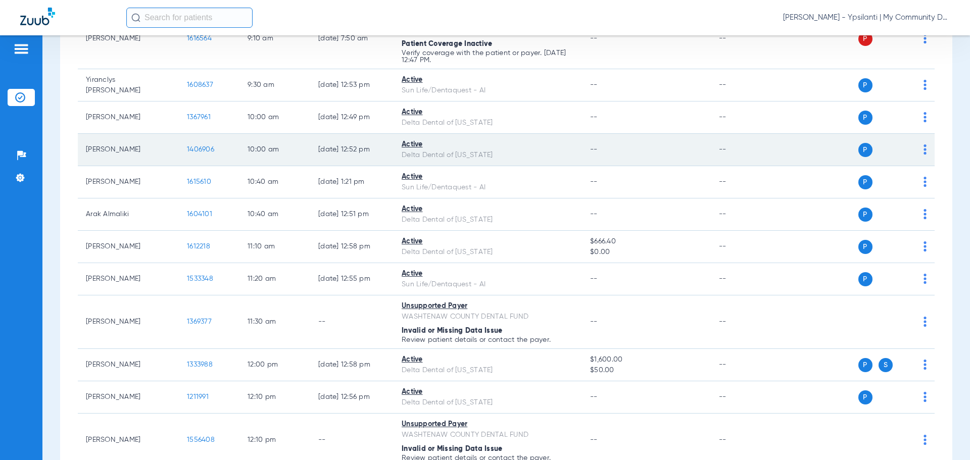
scroll to position [303, 0]
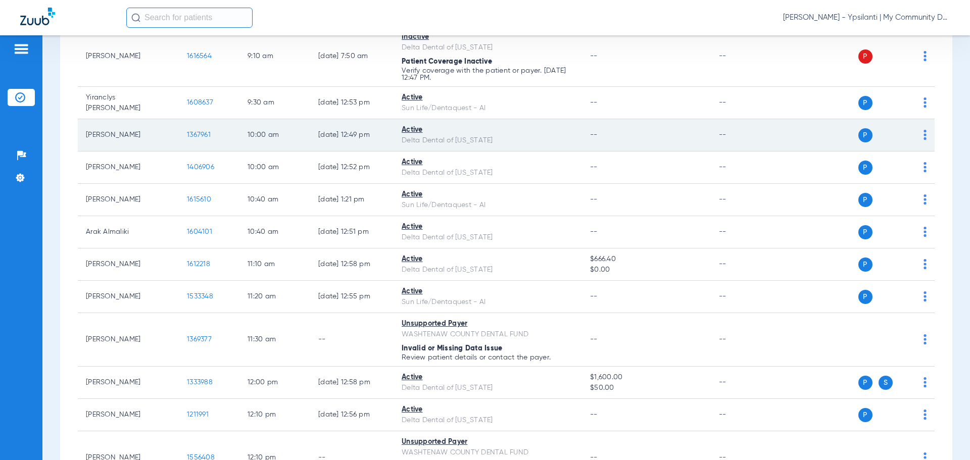
click at [197, 131] on span "1367961" at bounding box center [199, 134] width 24 height 7
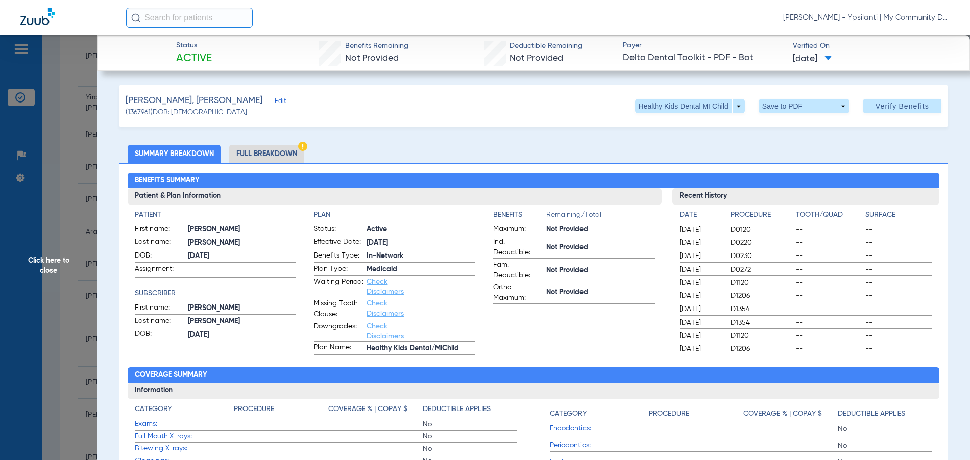
click at [61, 265] on span "Click here to close" at bounding box center [48, 265] width 97 height 460
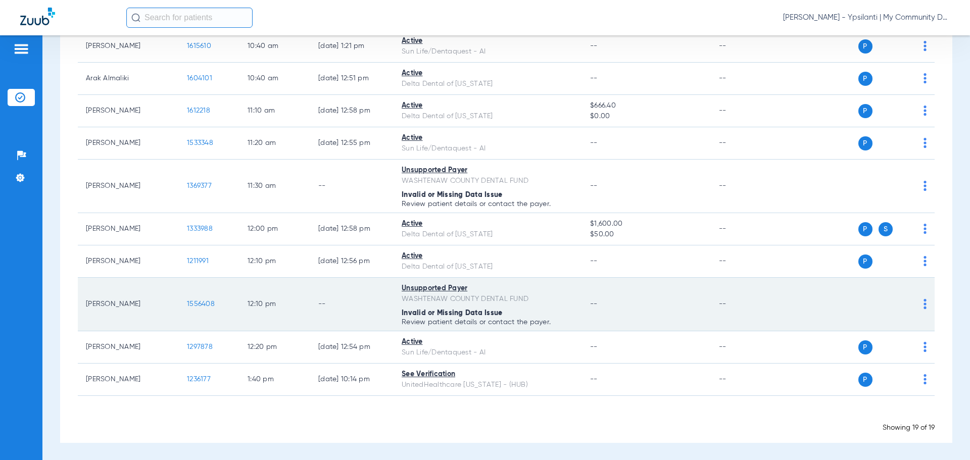
scroll to position [457, 0]
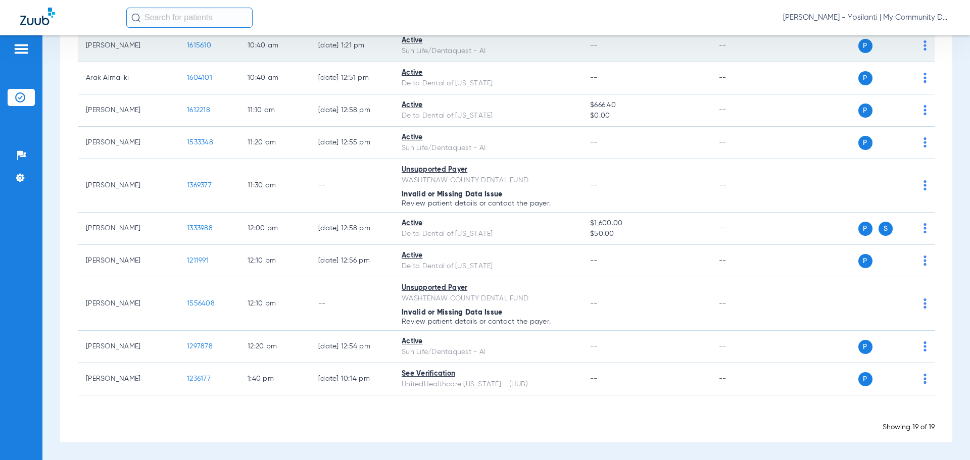
click at [203, 44] on span "1615610" at bounding box center [199, 45] width 24 height 7
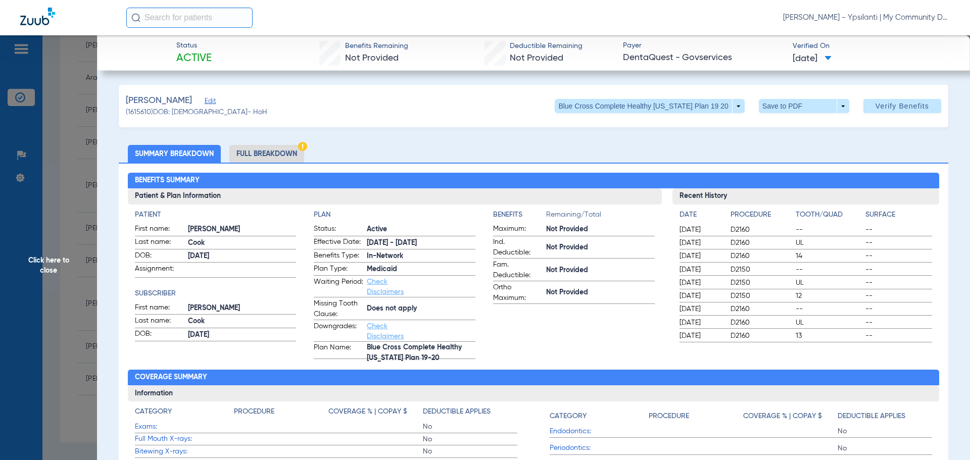
click at [252, 160] on li "Full Breakdown" at bounding box center [266, 154] width 75 height 18
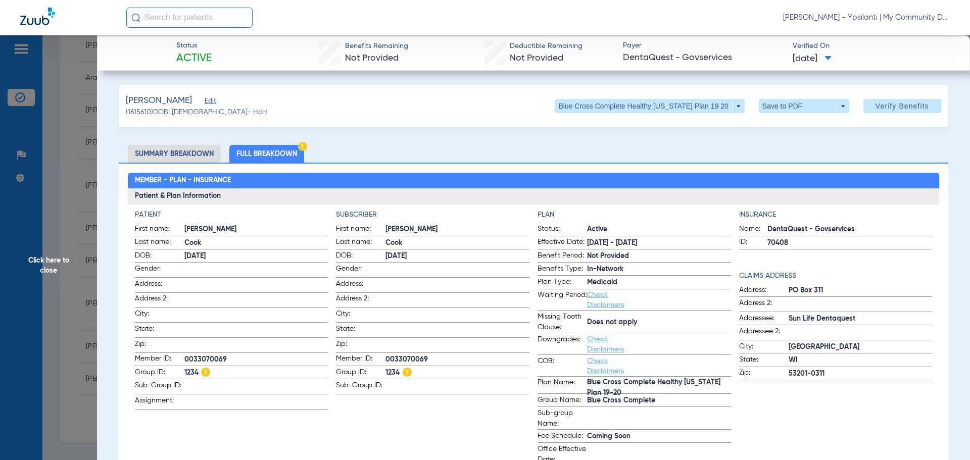
click at [189, 148] on li "Summary Breakdown" at bounding box center [174, 154] width 93 height 18
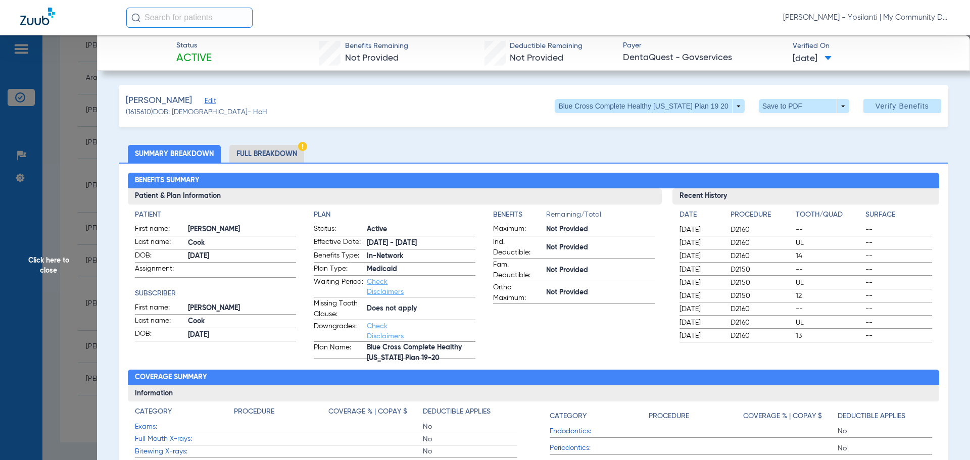
click at [58, 259] on span "Click here to close" at bounding box center [48, 265] width 97 height 460
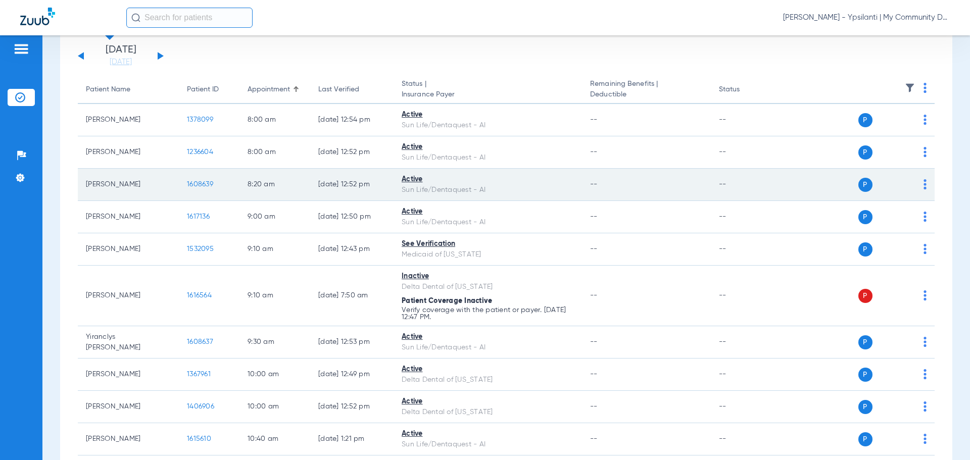
scroll to position [0, 0]
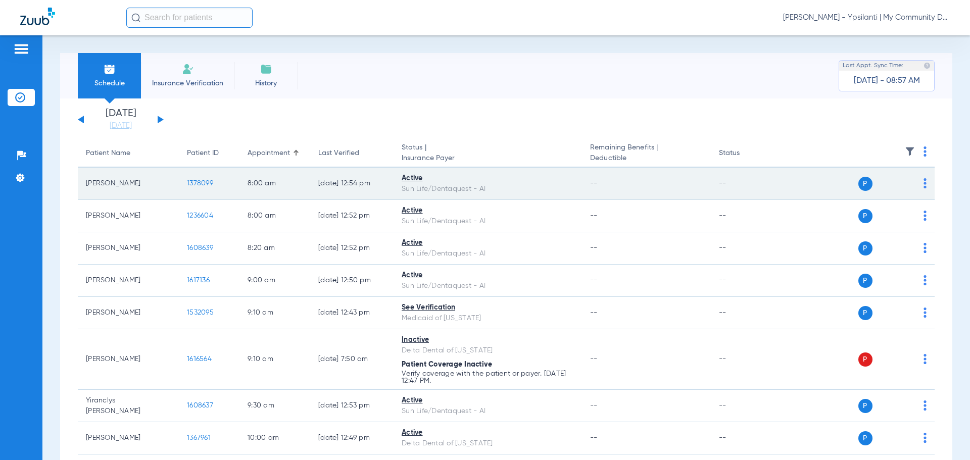
click at [204, 184] on span "1378099" at bounding box center [200, 183] width 26 height 7
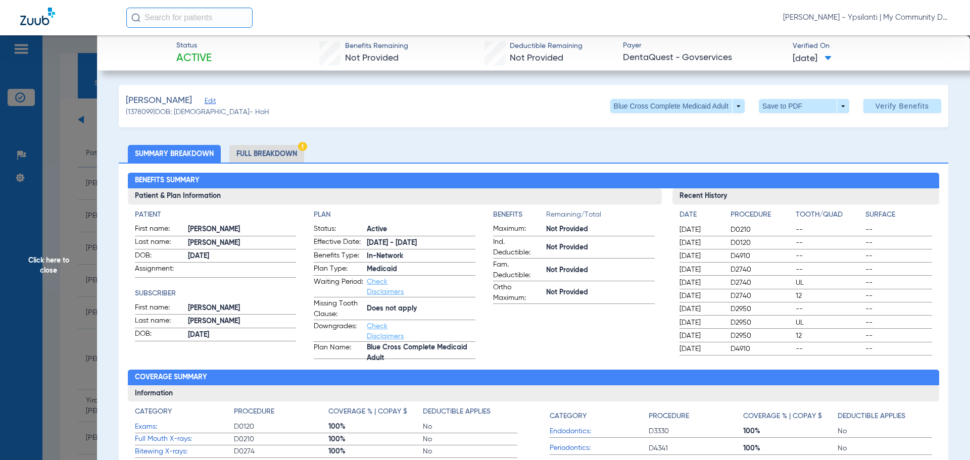
click at [118, 62] on div "Status Active Benefits Remaining Not Provided Deductible Remaining Not Provided…" at bounding box center [533, 52] width 873 height 35
click at [68, 256] on span "Click here to close" at bounding box center [48, 265] width 97 height 460
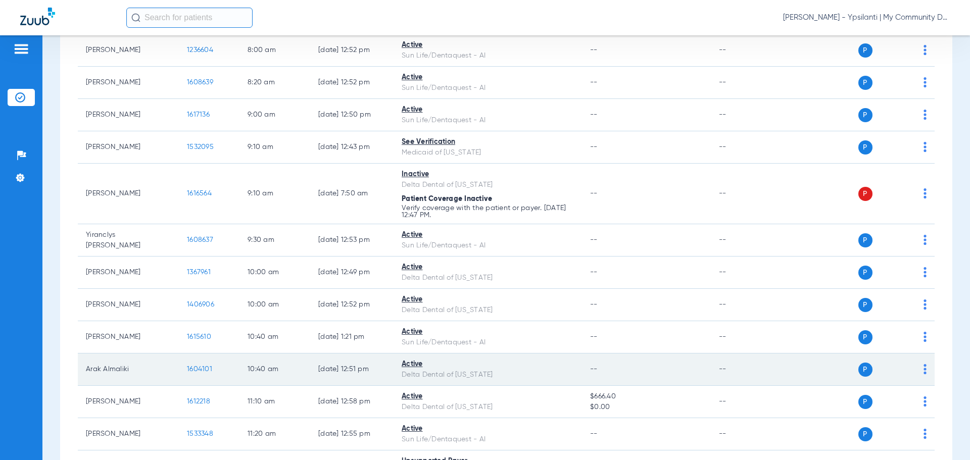
scroll to position [3, 0]
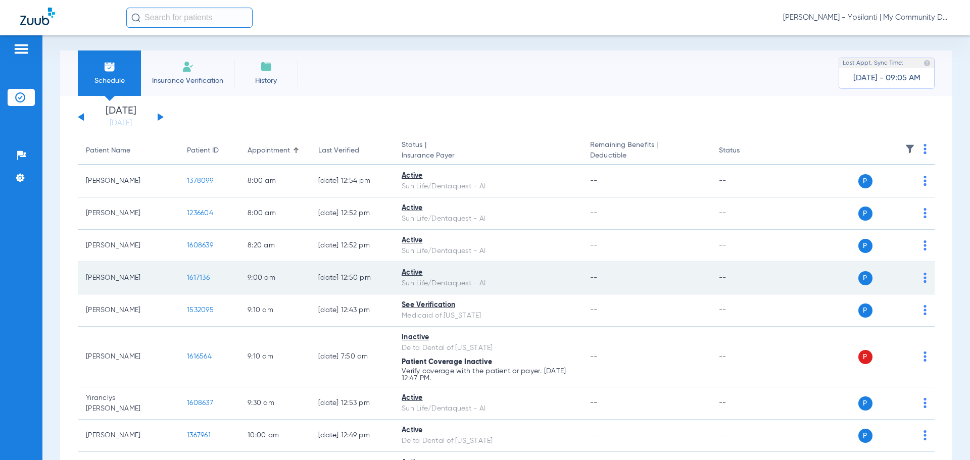
click at [193, 276] on span "1617136" at bounding box center [198, 277] width 23 height 7
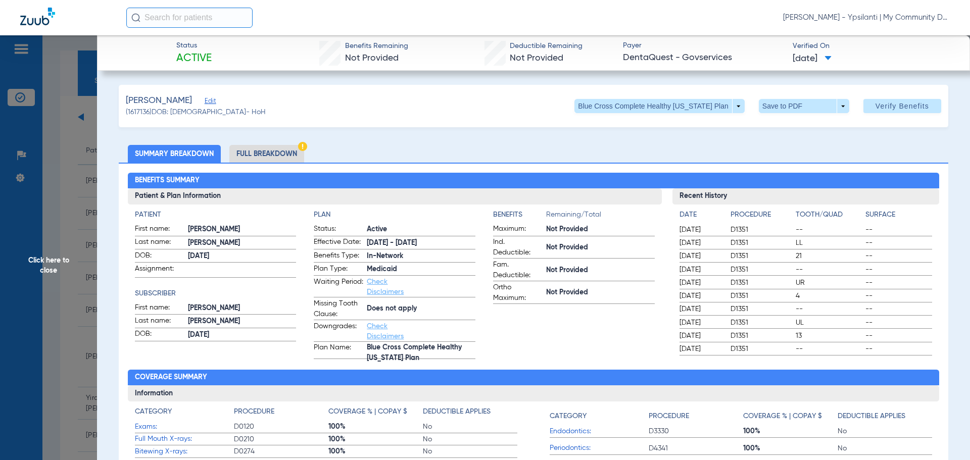
click at [42, 267] on span "Click here to close" at bounding box center [48, 265] width 97 height 460
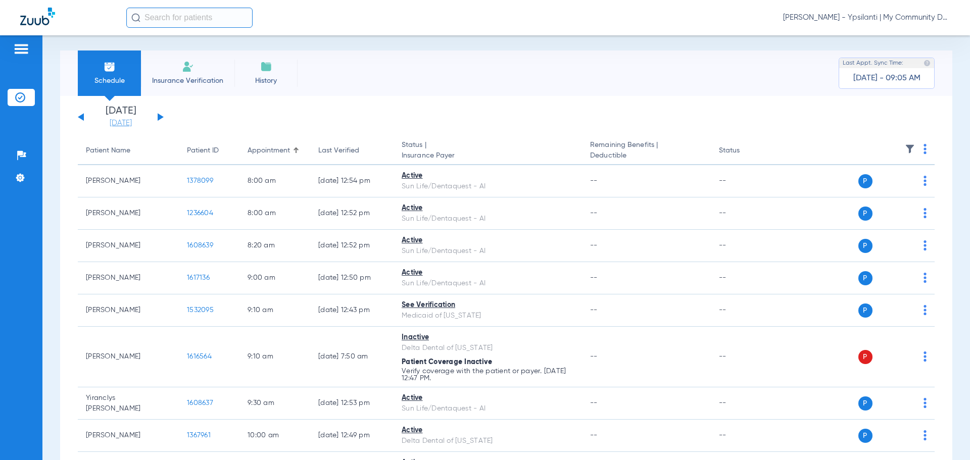
click at [137, 124] on link "[DATE]" at bounding box center [120, 123] width 61 height 10
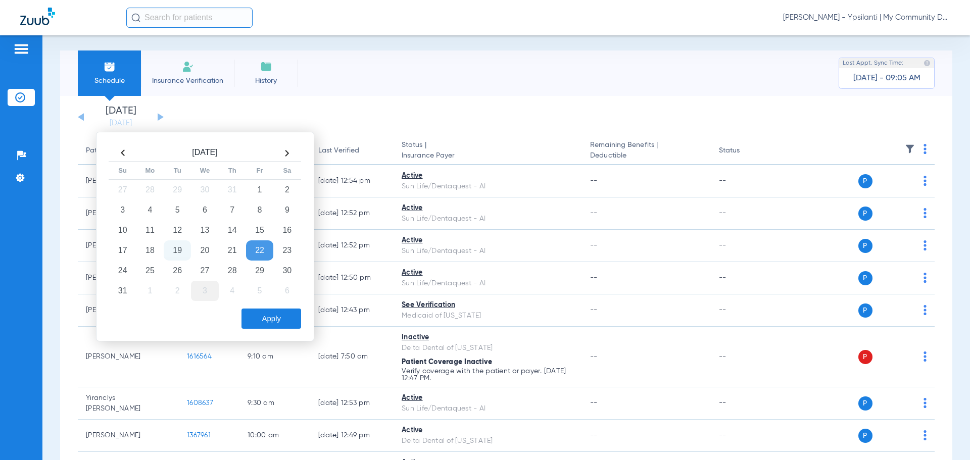
drag, startPoint x: 147, startPoint y: 270, endPoint x: 205, endPoint y: 295, distance: 62.9
click at [147, 270] on td "25" at bounding box center [149, 271] width 27 height 20
click at [269, 319] on button "Apply" at bounding box center [271, 319] width 60 height 20
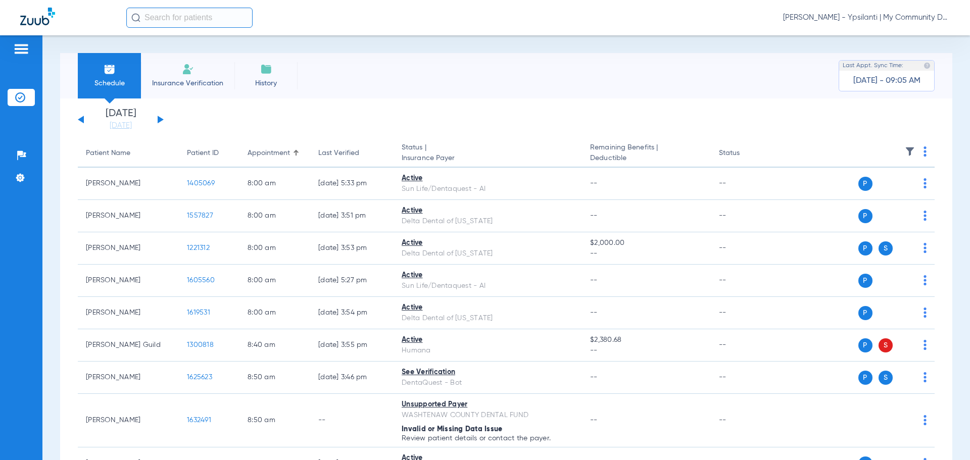
click at [923, 154] on img at bounding box center [924, 151] width 3 height 10
click at [883, 184] on button "Verify All" at bounding box center [878, 191] width 79 height 20
